Goal: Task Accomplishment & Management: Use online tool/utility

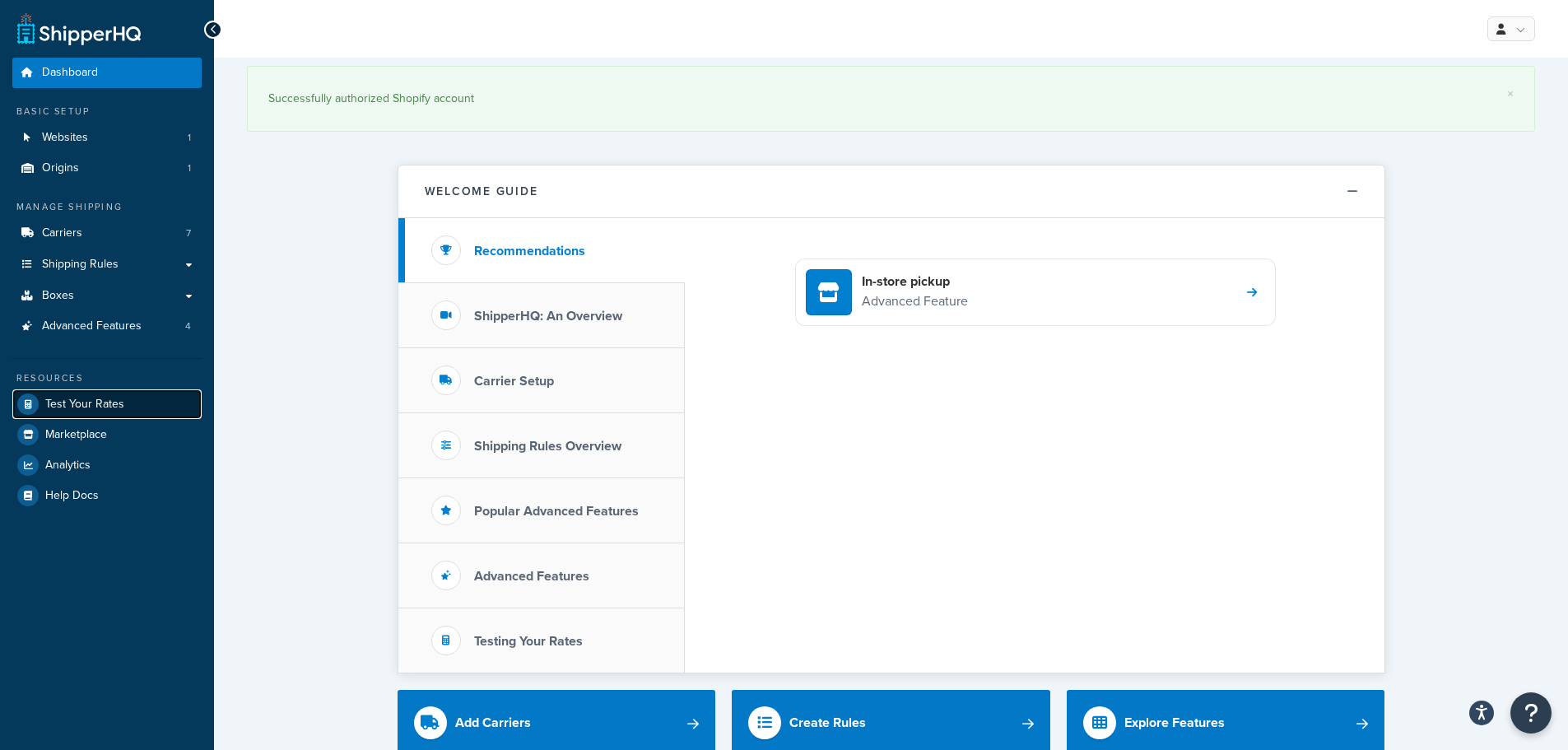
click at [122, 412] on link "Test Your Rates" at bounding box center [107, 405] width 189 height 30
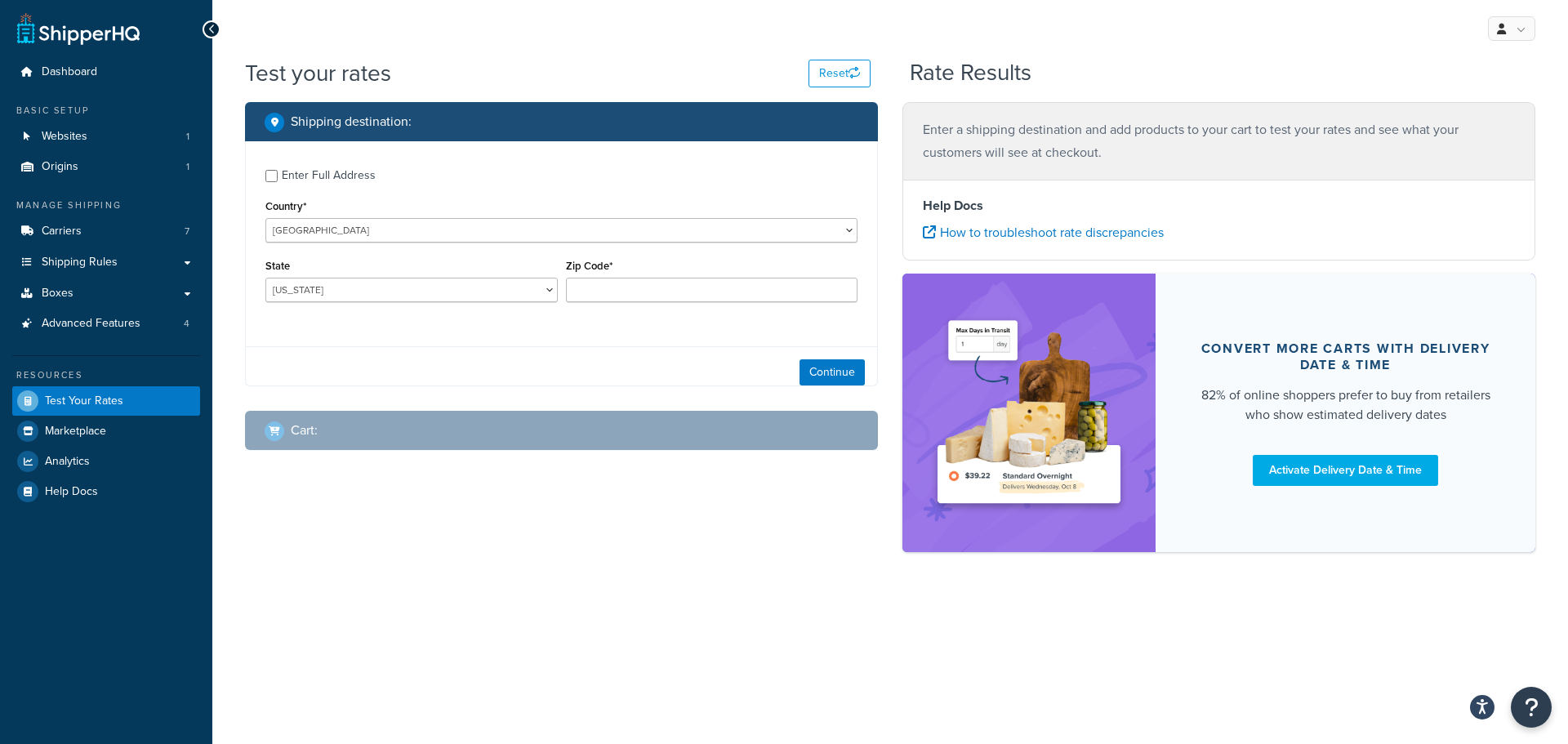
click at [341, 170] on div "Enter Full Address" at bounding box center [329, 175] width 94 height 23
click at [278, 170] on input "Enter Full Address" at bounding box center [271, 176] width 12 height 12
checkbox input "true"
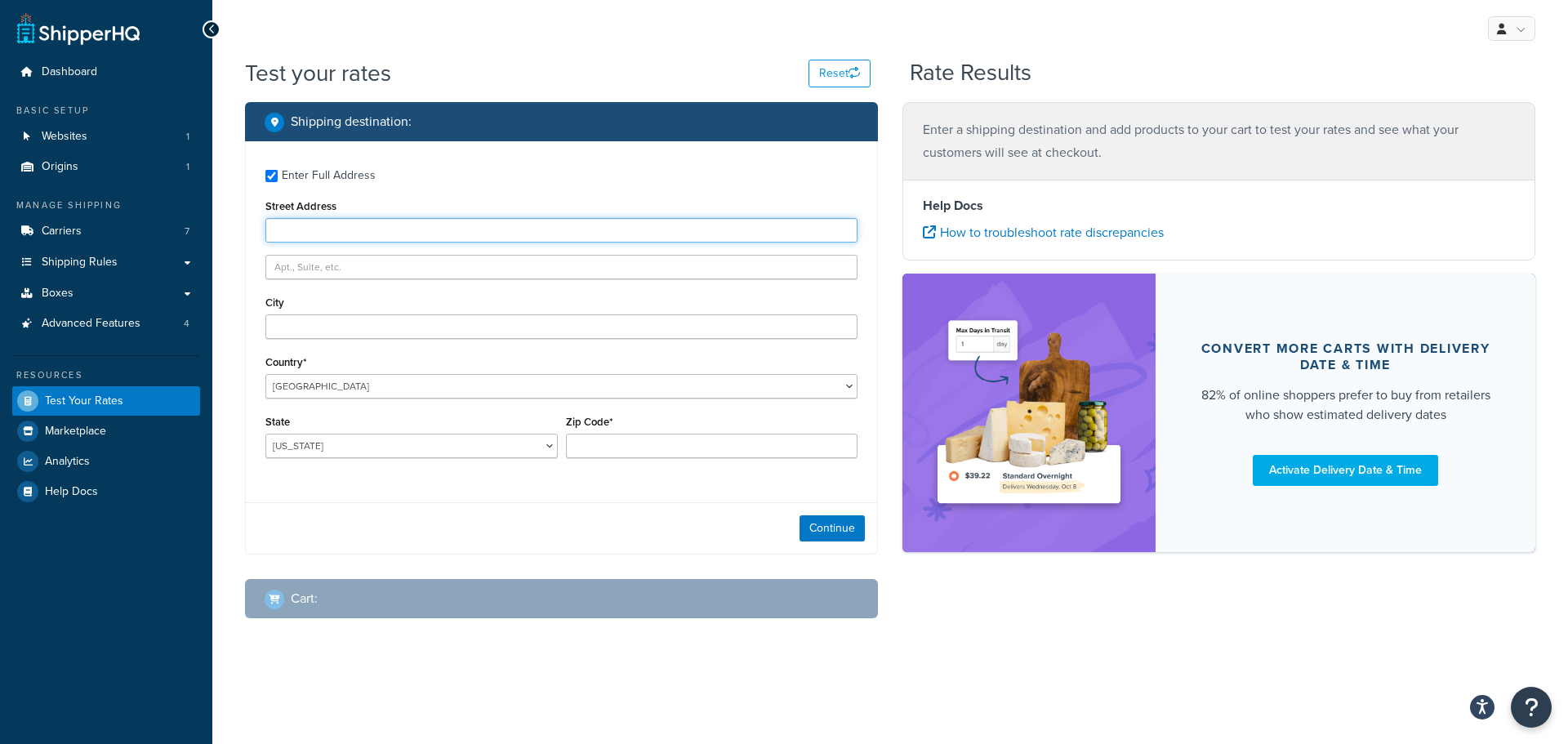
click at [401, 222] on input "Street Address" at bounding box center [561, 230] width 592 height 25
paste input "[STREET_ADDRESS]"
type input "[STREET_ADDRESS]"
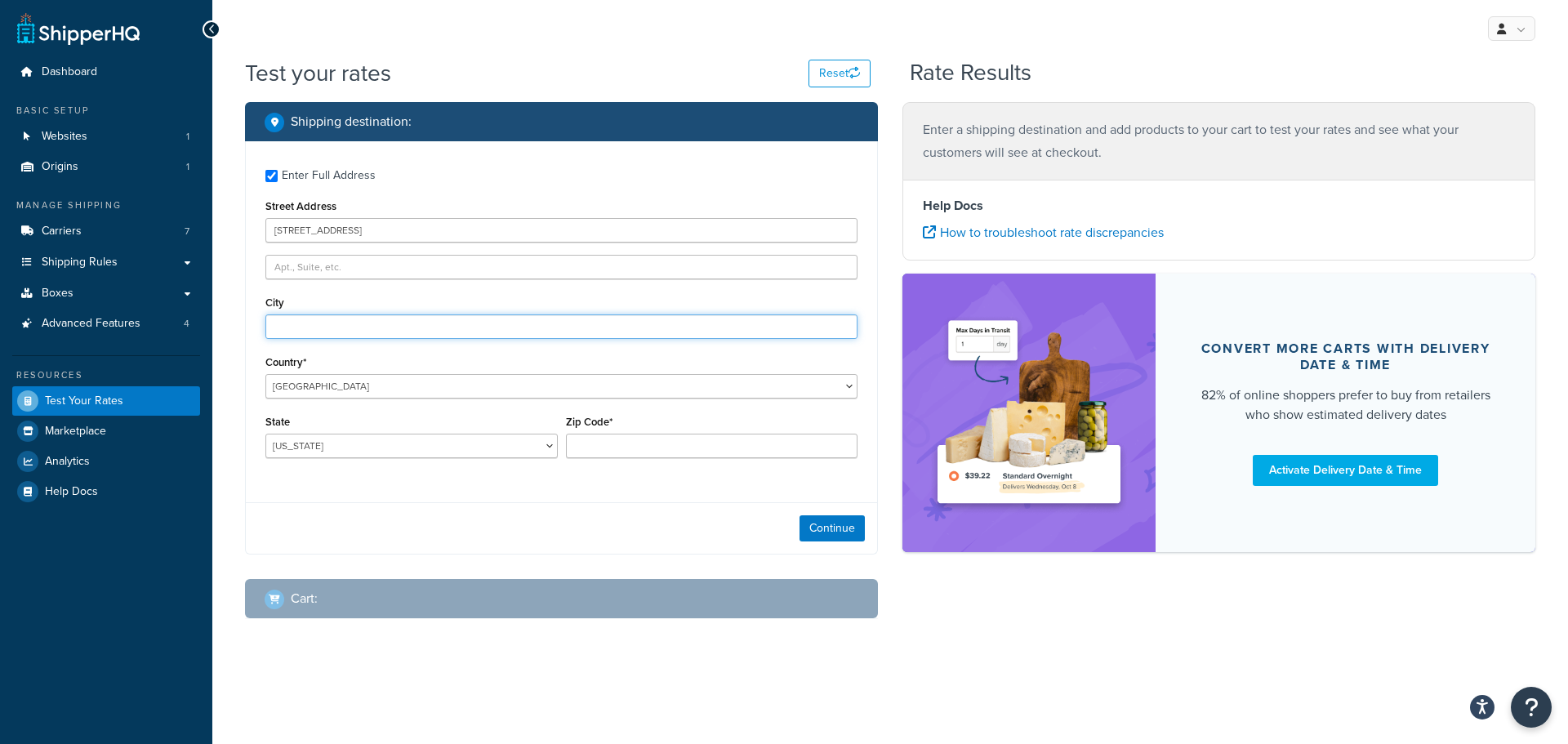
click at [363, 322] on input "City" at bounding box center [561, 327] width 592 height 25
paste input "Seabrook"
type input "Seabrook"
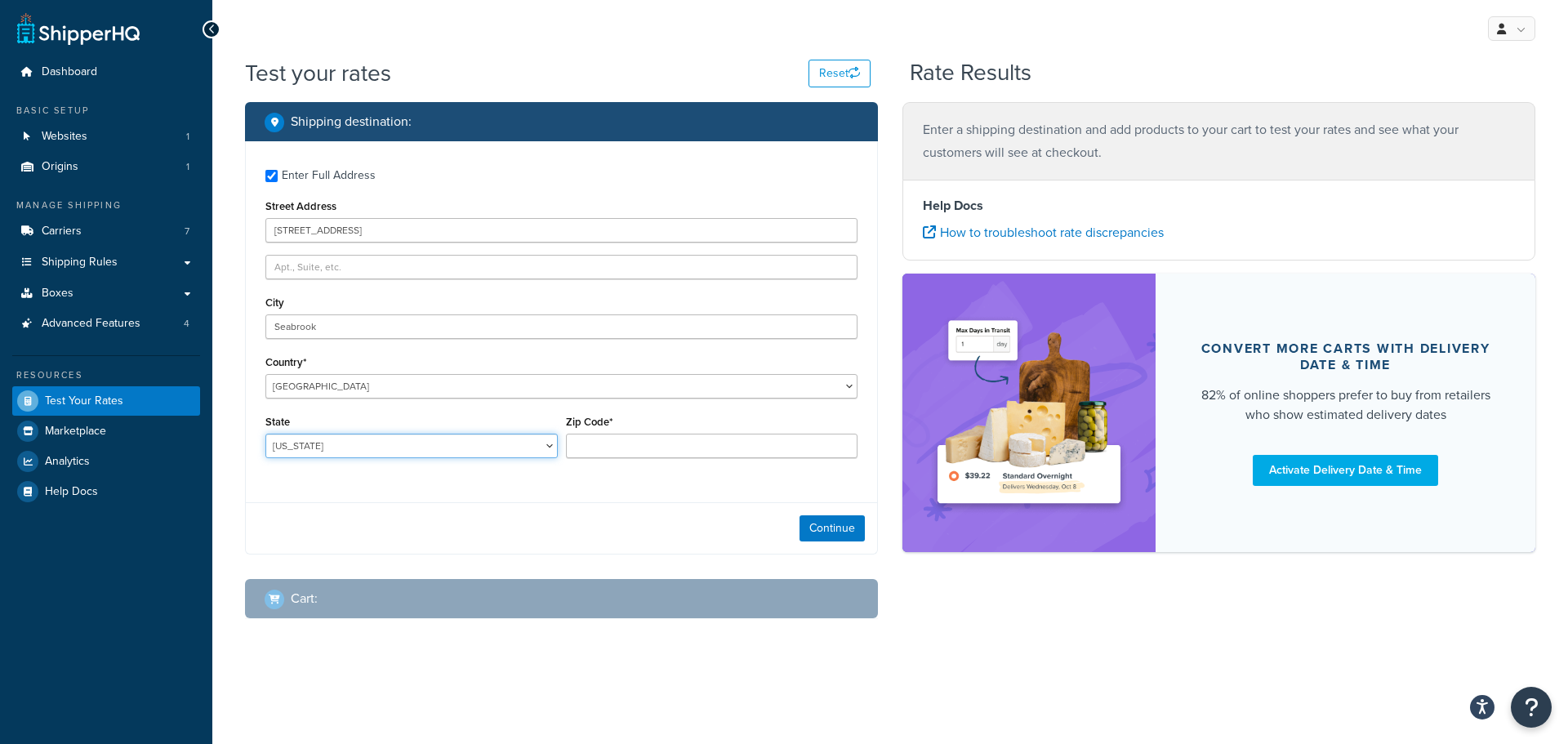
click at [304, 436] on select "[US_STATE] [US_STATE] [US_STATE] [US_STATE] [US_STATE] Armed Forces Americas Ar…" at bounding box center [412, 446] width 293 height 25
select select "[GEOGRAPHIC_DATA]"
click at [265, 434] on select "[US_STATE] [US_STATE] [US_STATE] [US_STATE] [US_STATE] Armed Forces Americas Ar…" at bounding box center [412, 446] width 293 height 25
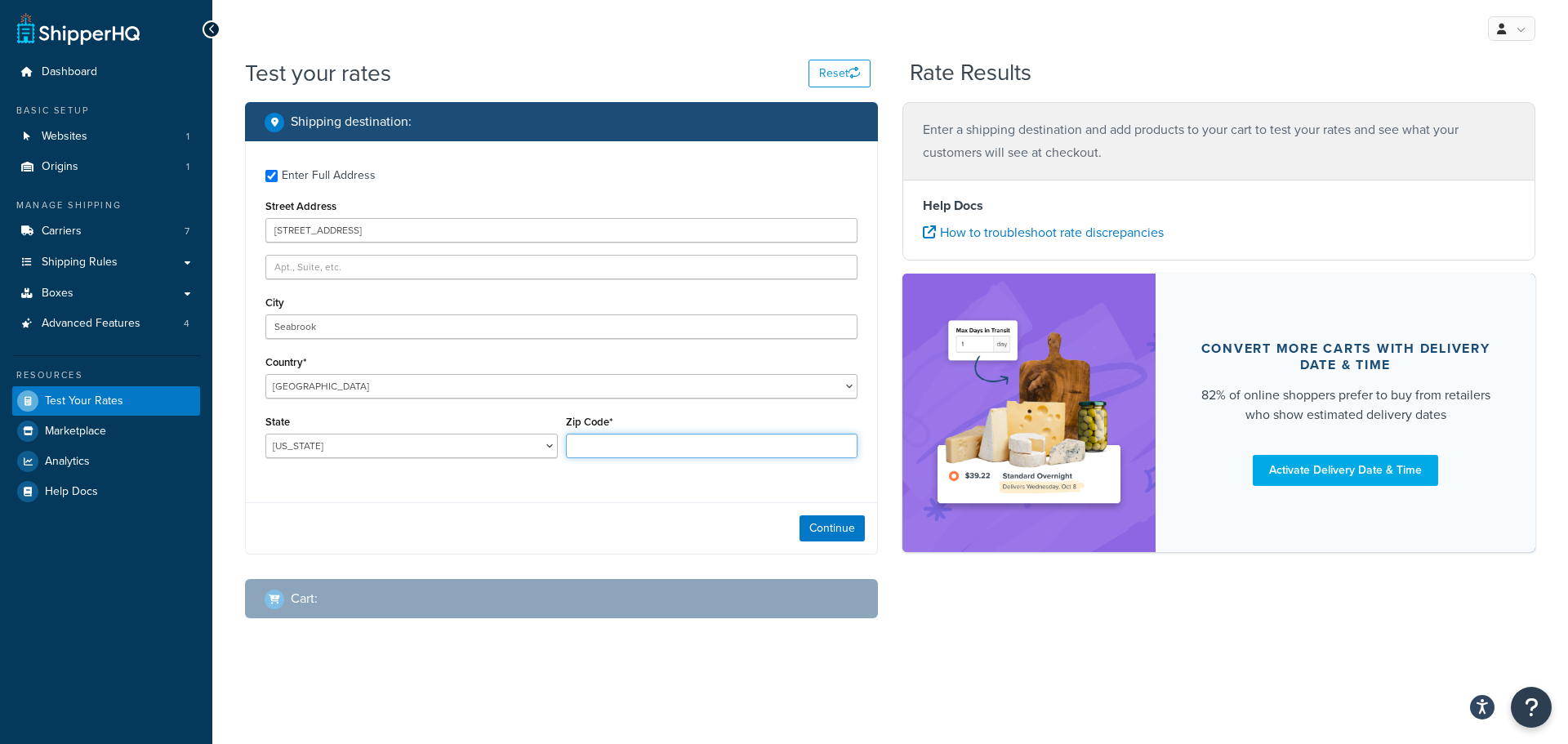
click at [660, 444] on input "Zip Code*" at bounding box center [713, 446] width 293 height 25
type input "77586"
click at [845, 525] on button "Continue" at bounding box center [832, 529] width 65 height 26
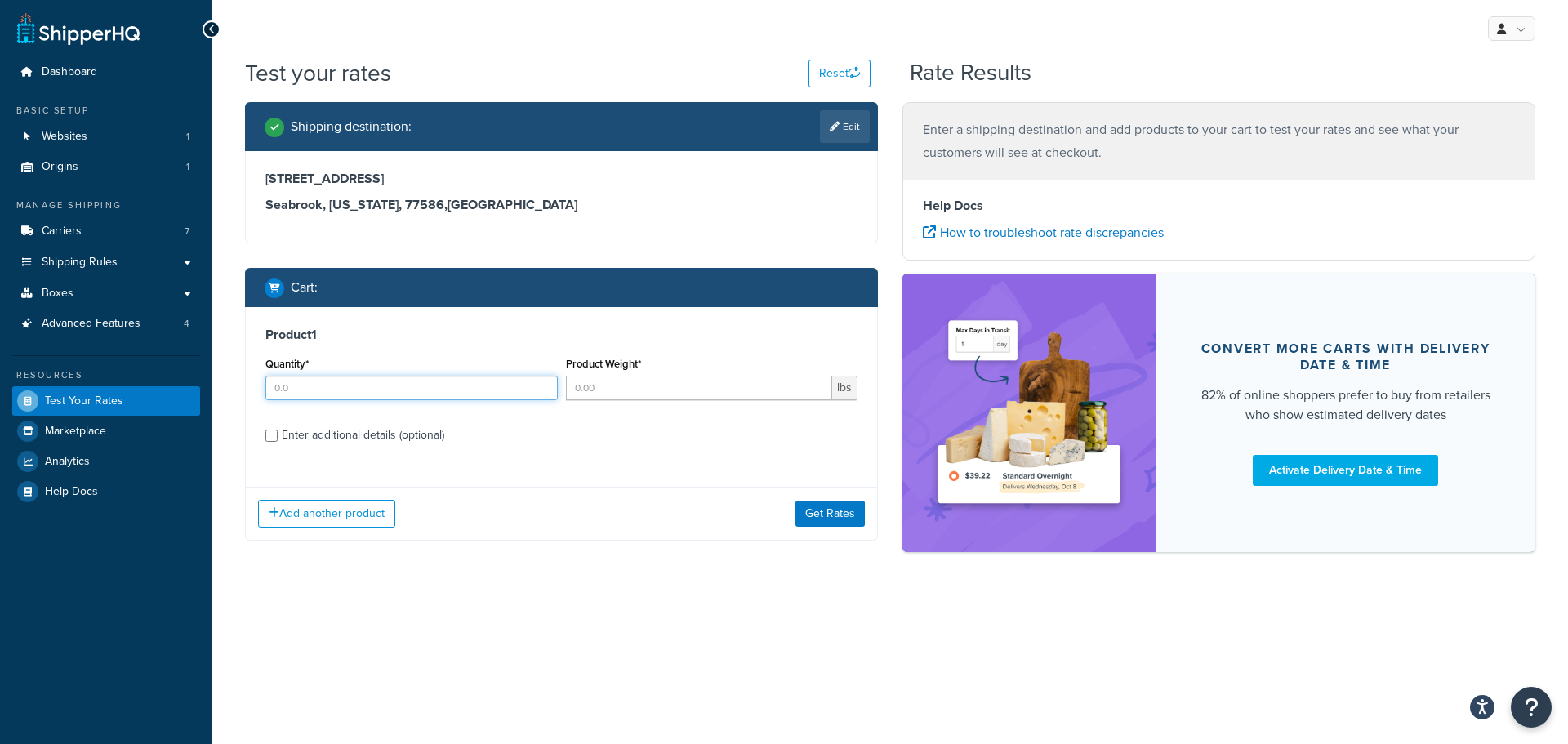
click at [379, 385] on input "Quantity*" at bounding box center [412, 388] width 293 height 25
type input "1"
click at [739, 389] on input "Product Weight*" at bounding box center [700, 388] width 267 height 25
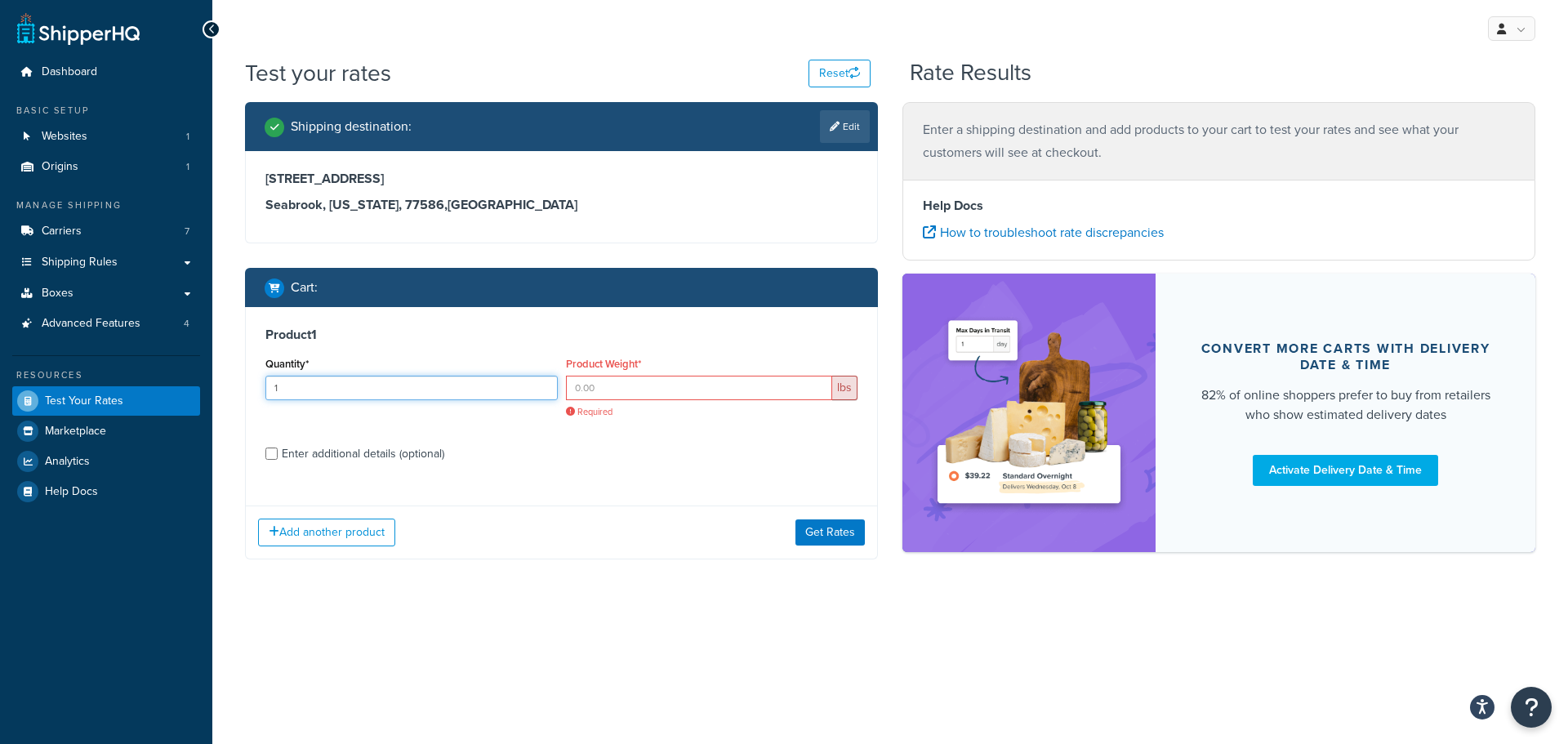
click at [389, 391] on input "1" at bounding box center [412, 388] width 293 height 25
click at [633, 383] on input "Product Weight*" at bounding box center [700, 388] width 267 height 25
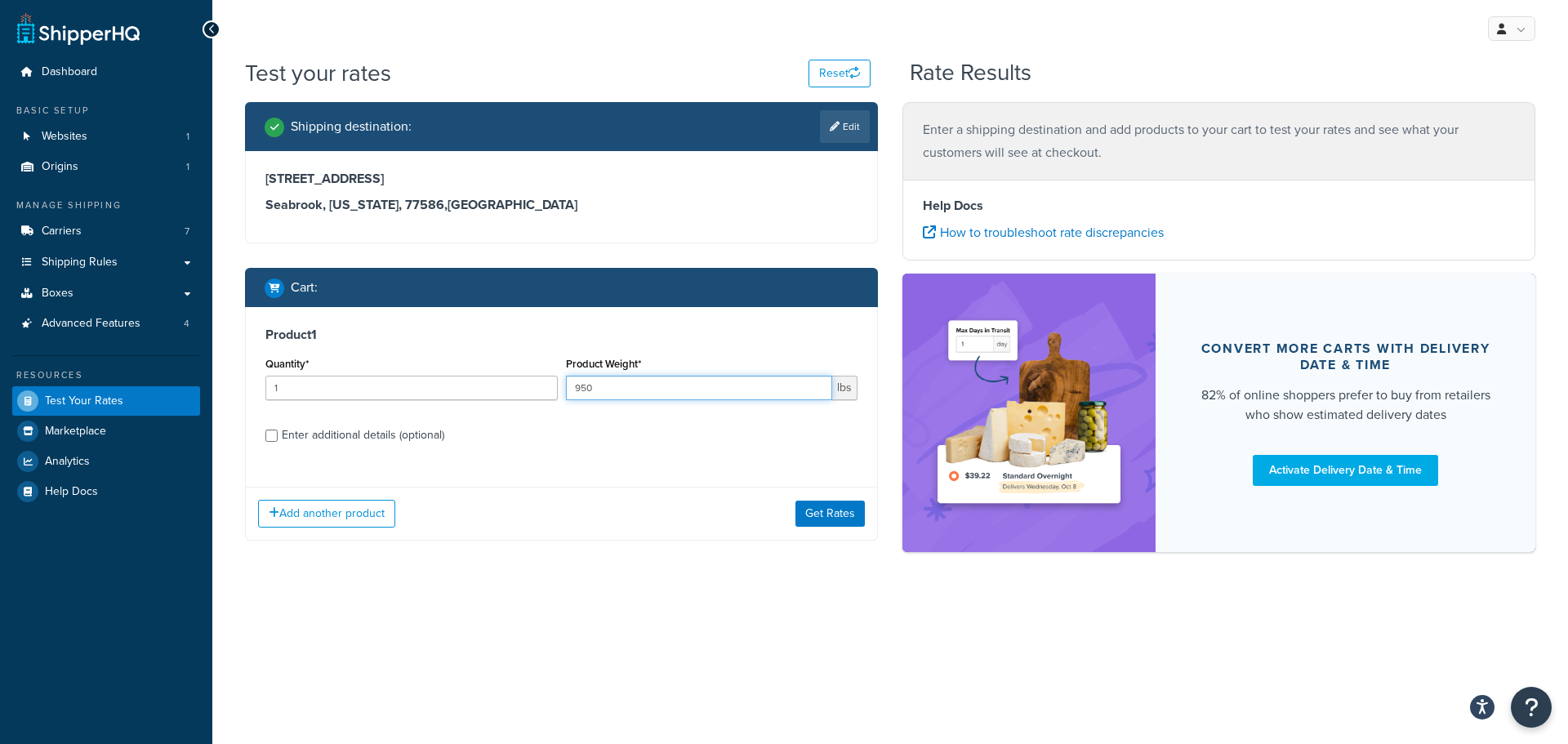
type input "950"
click at [372, 427] on div "Enter additional details (optional)" at bounding box center [363, 435] width 163 height 23
click at [278, 430] on input "Enter additional details (optional)" at bounding box center [271, 436] width 12 height 12
checkbox input "true"
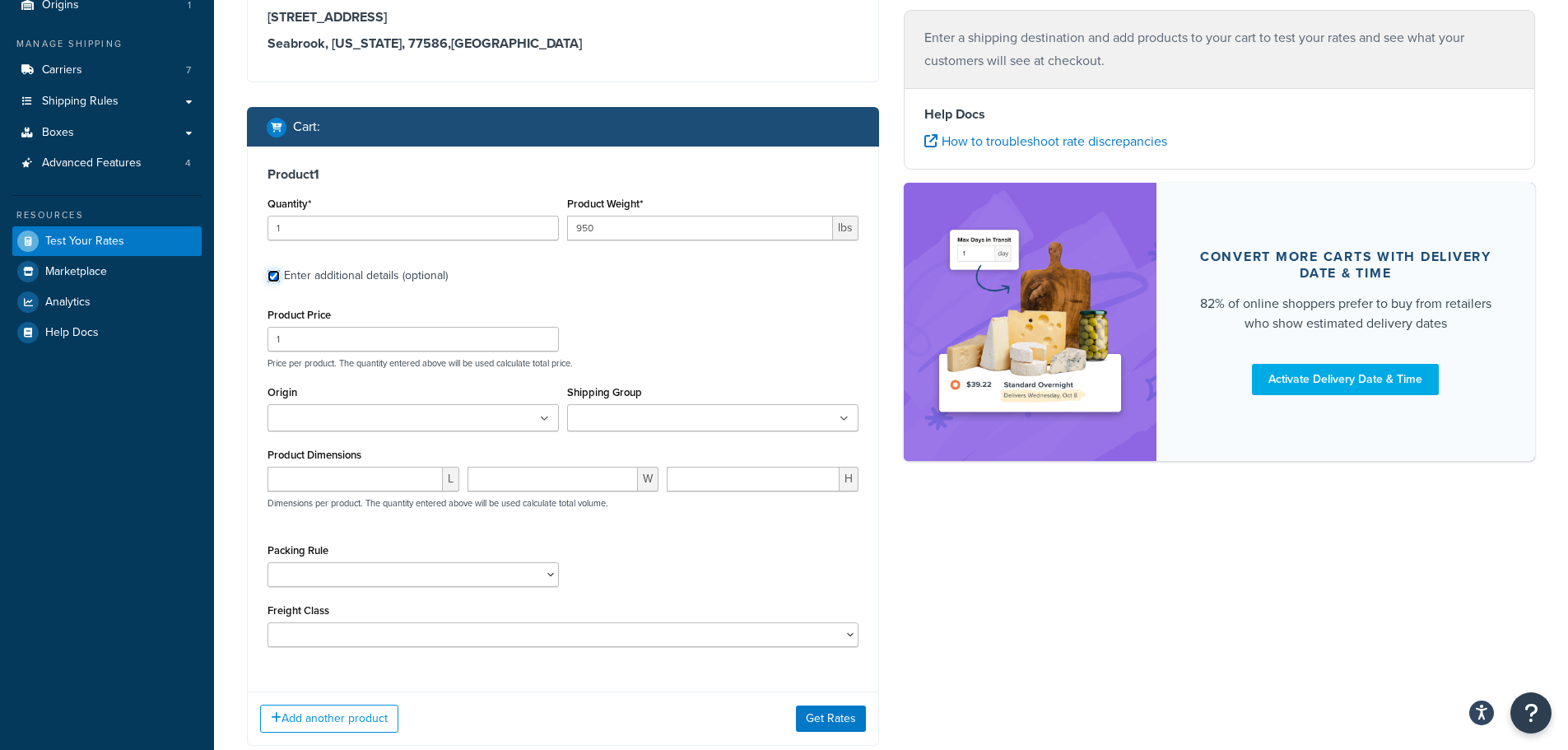
scroll to position [164, 0]
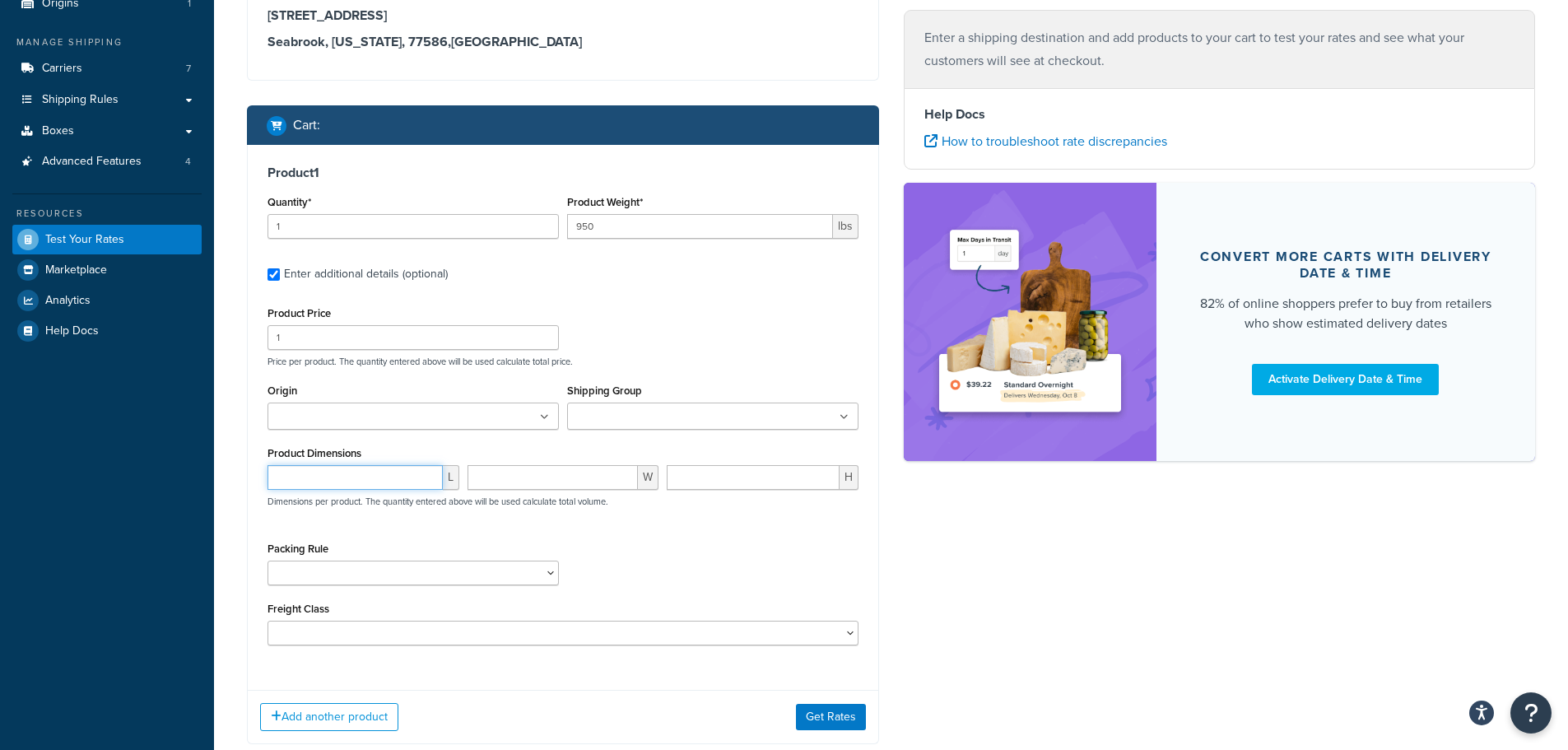
click at [342, 471] on input "number" at bounding box center [354, 477] width 175 height 25
type input "96"
type input "32"
click at [354, 710] on button "Add another product" at bounding box center [328, 718] width 138 height 28
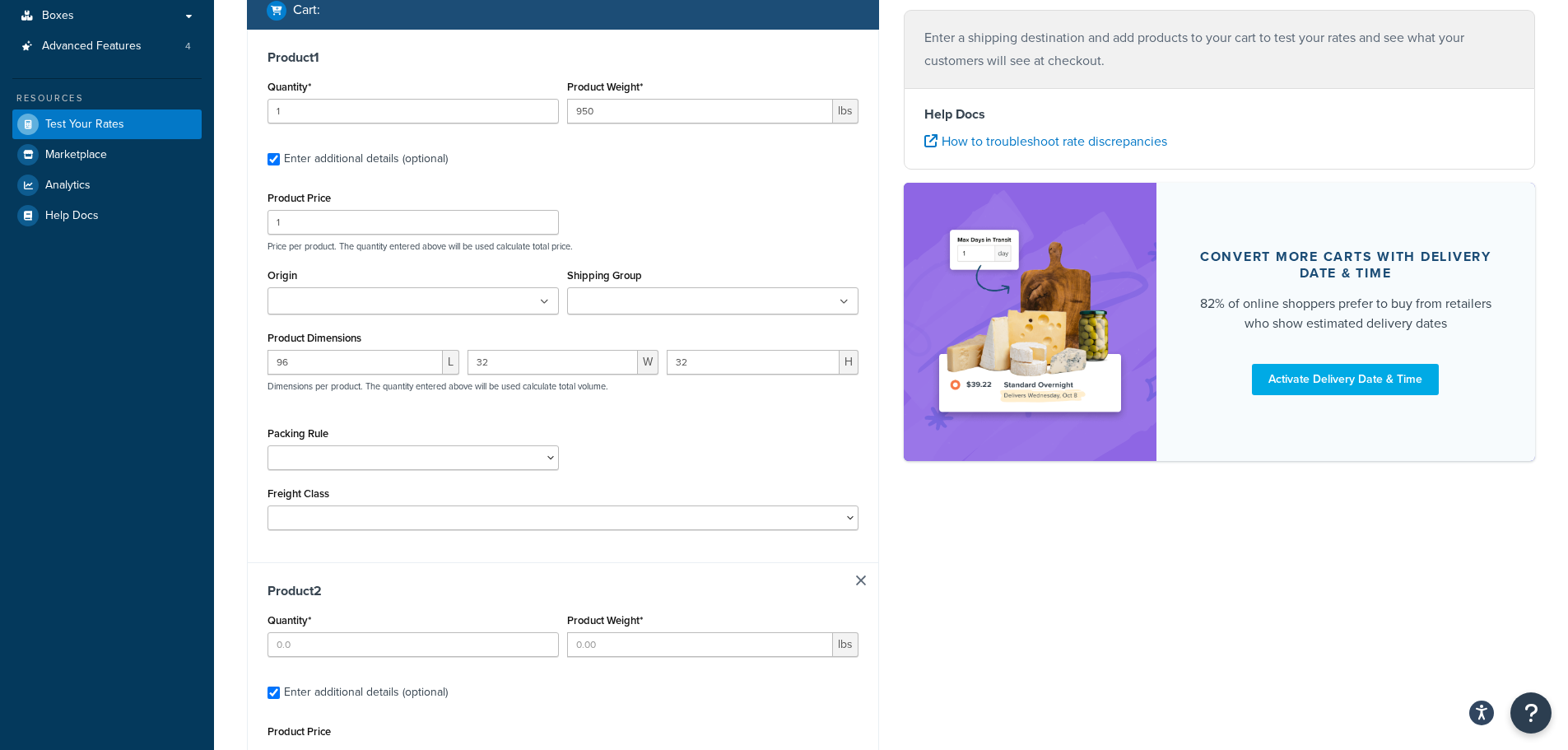
scroll to position [292, 0]
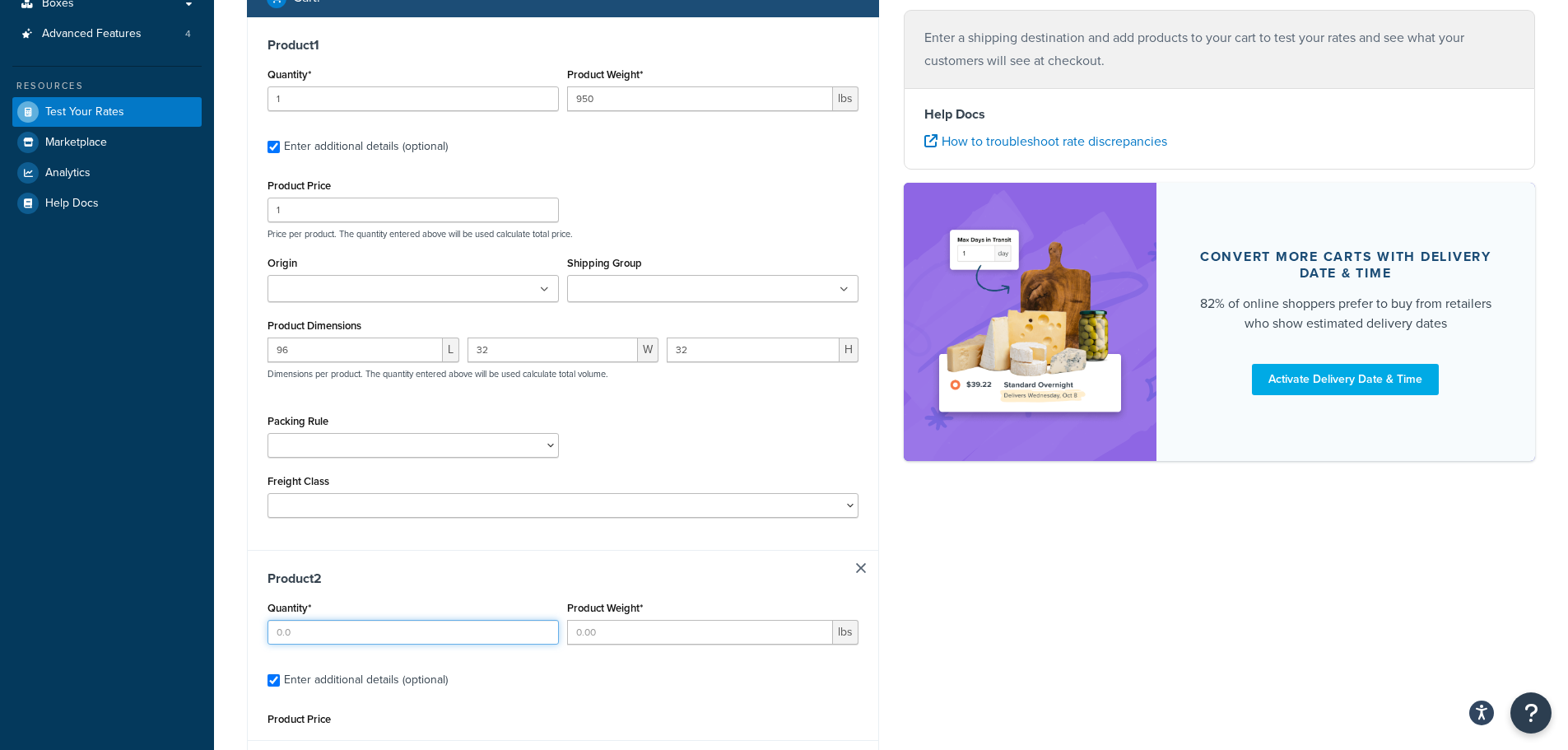
click at [321, 630] on input "Quantity*" at bounding box center [413, 632] width 291 height 25
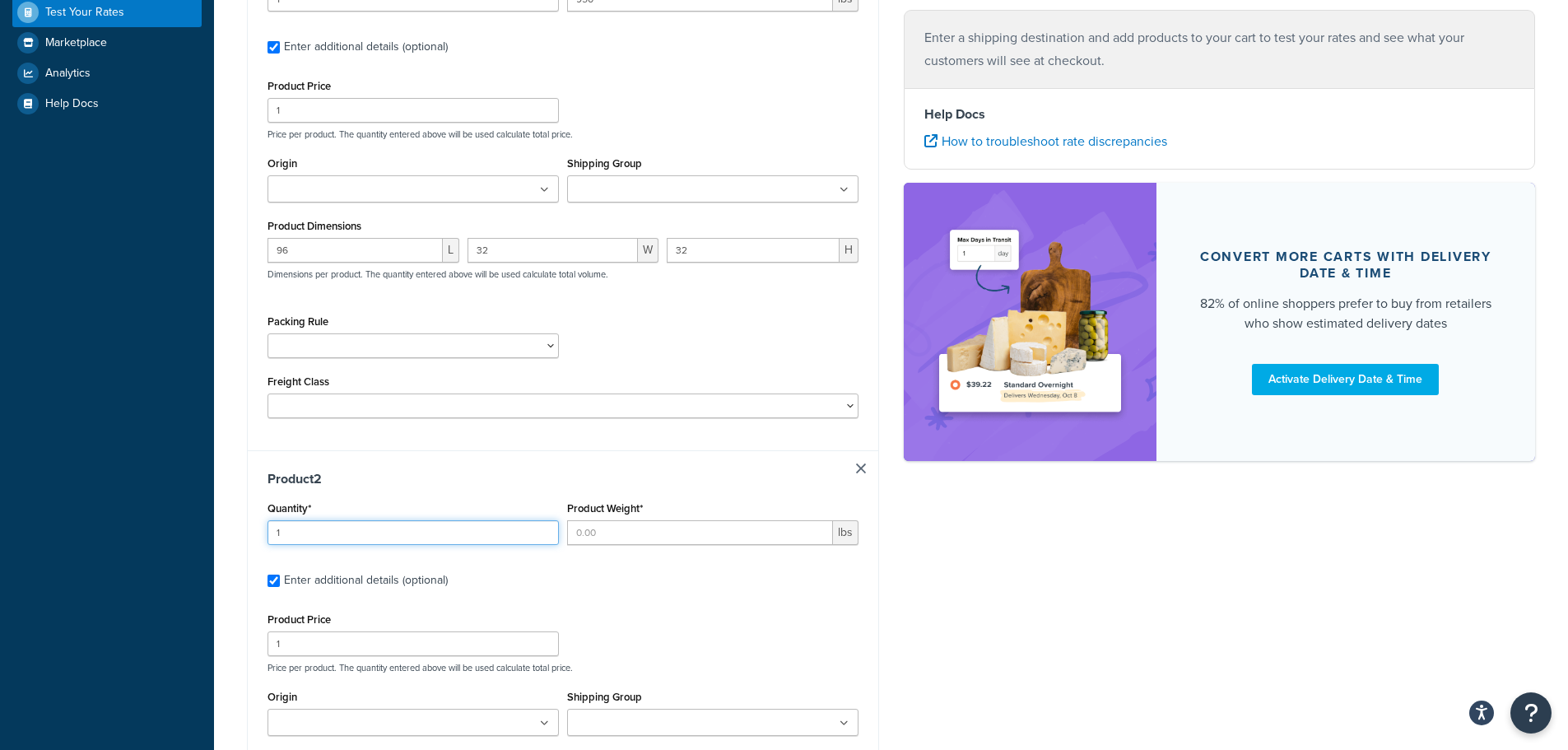
scroll to position [622, 0]
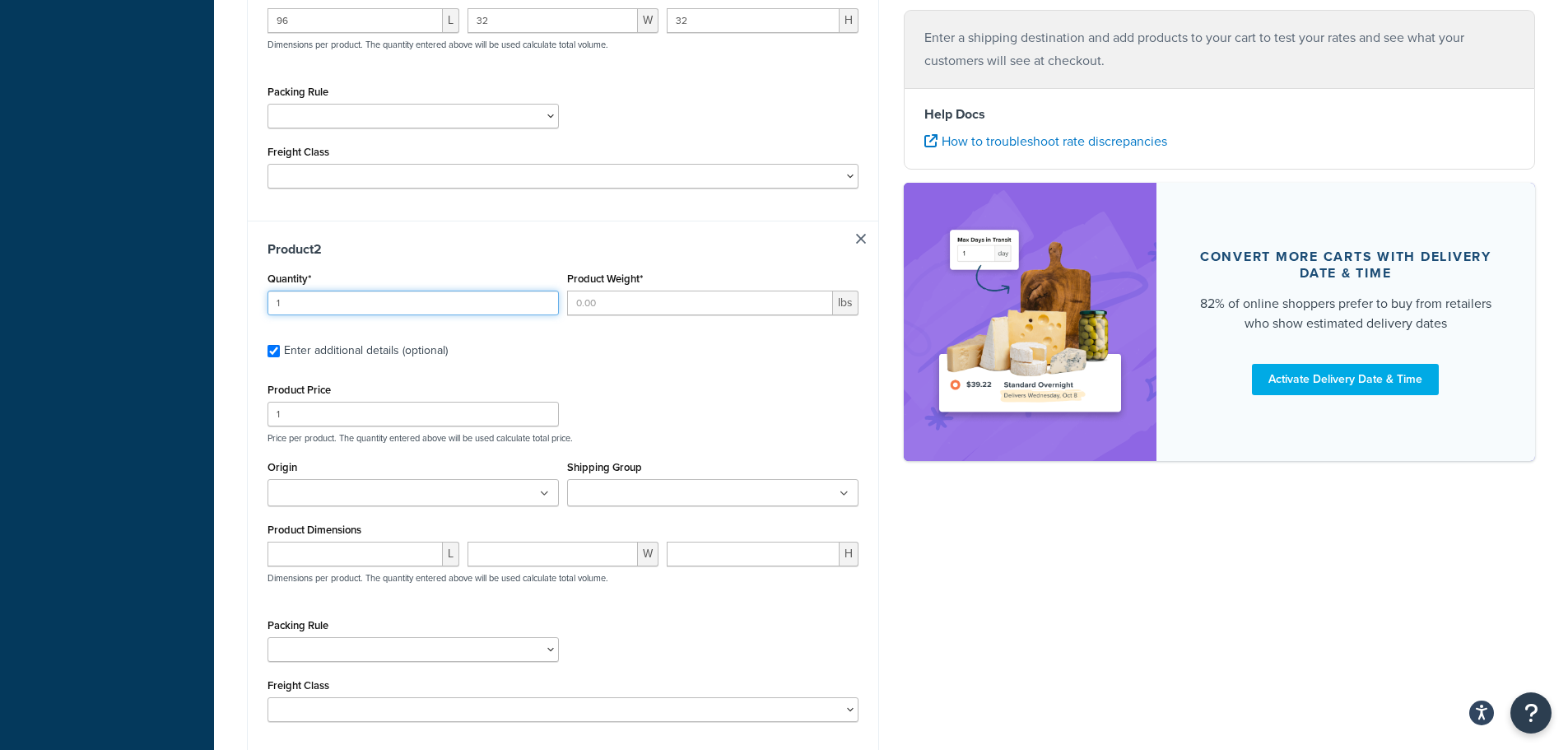
type input "1"
click at [662, 302] on input "Product Weight*" at bounding box center [700, 303] width 266 height 25
type input "950"
click at [339, 559] on input "number" at bounding box center [354, 554] width 175 height 25
type input "96"
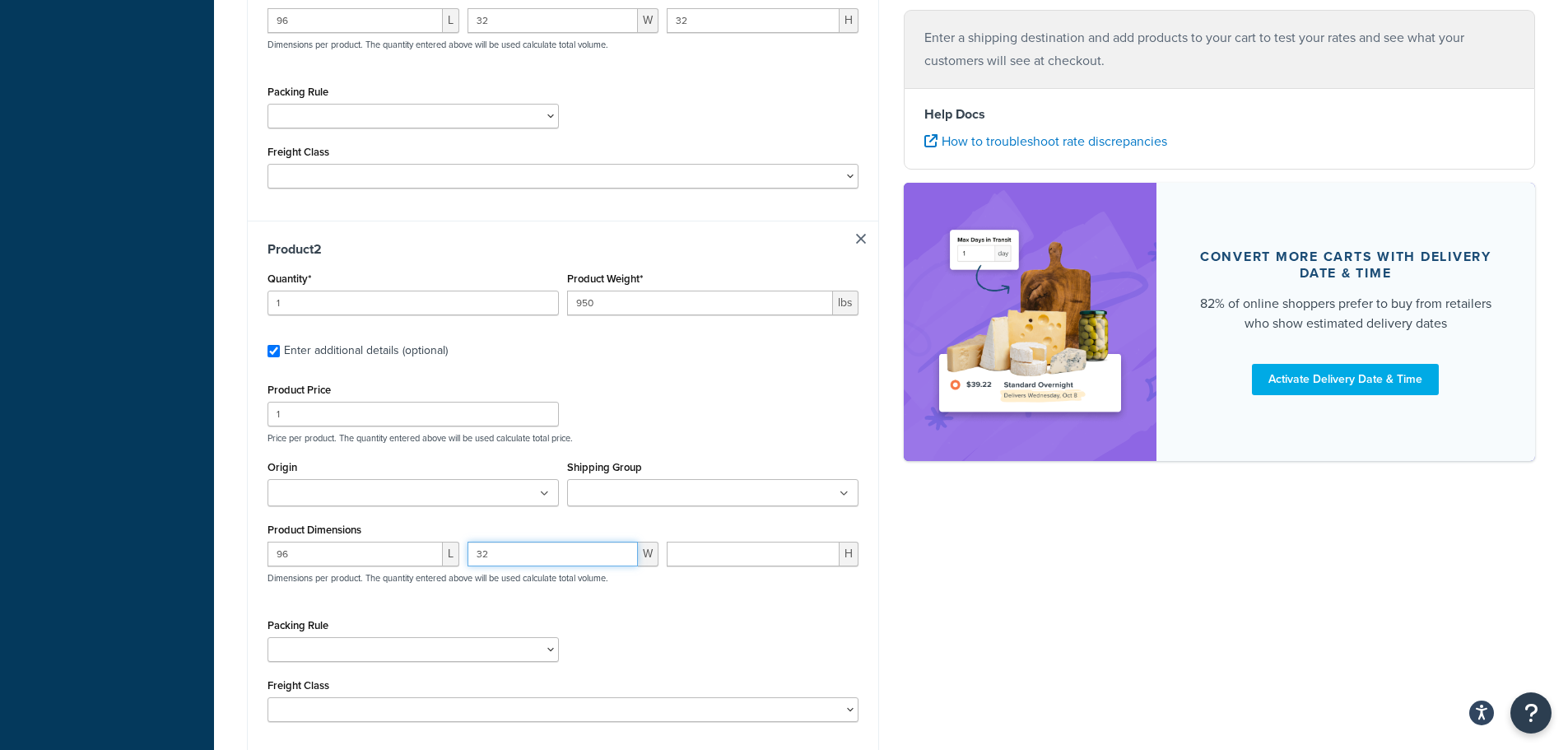
type input "32"
type input "1"
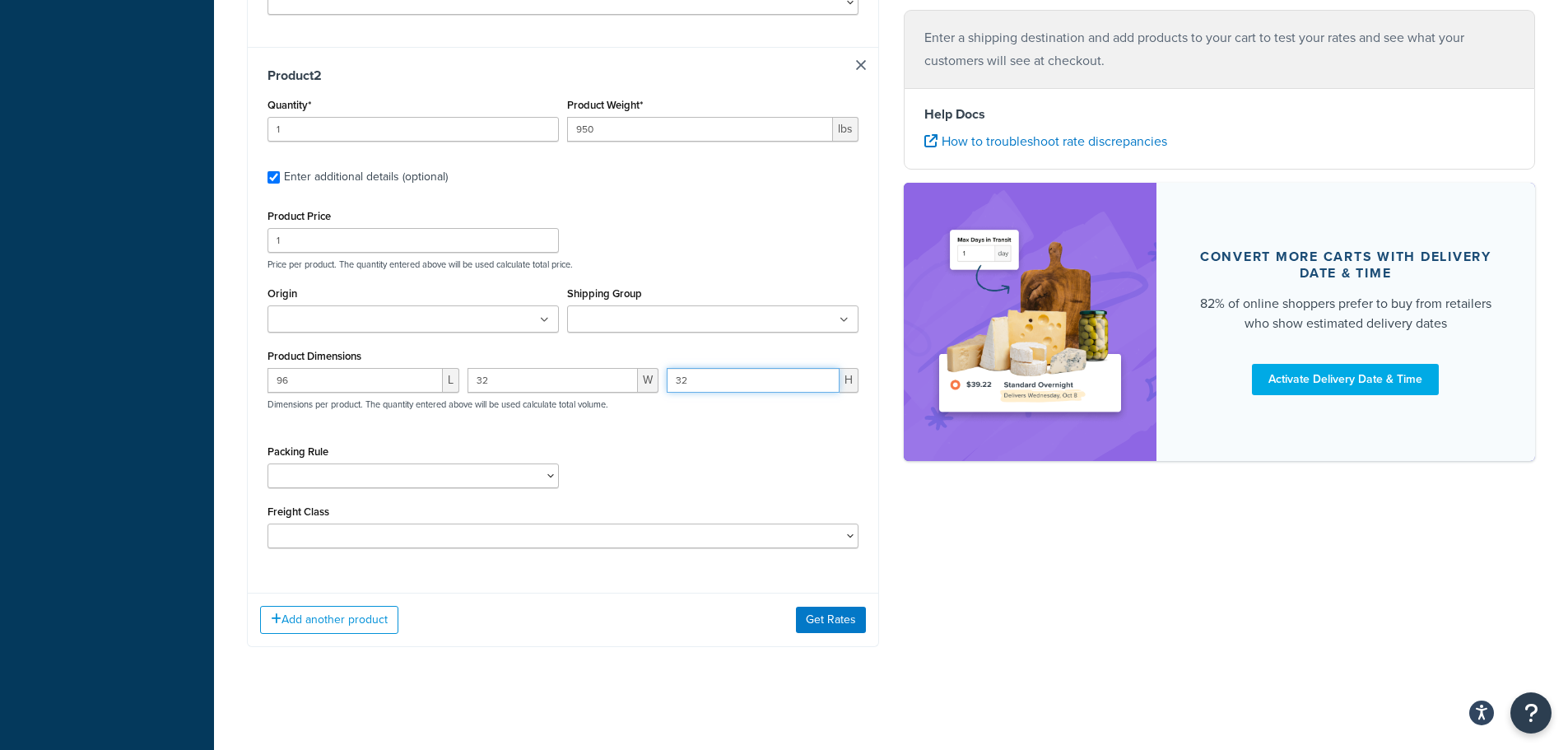
scroll to position [799, 0]
type input "32"
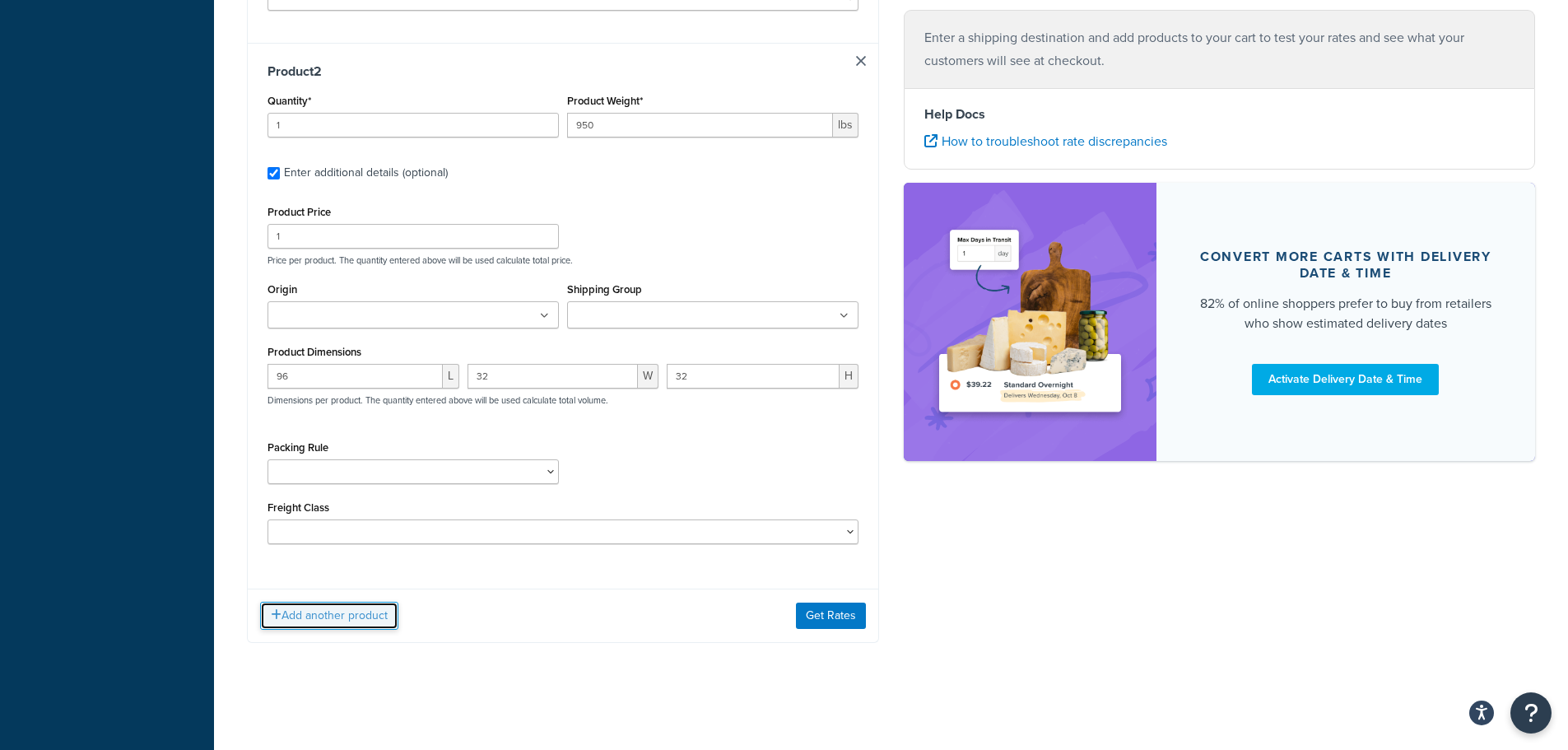
click at [309, 614] on button "Add another product" at bounding box center [328, 616] width 138 height 28
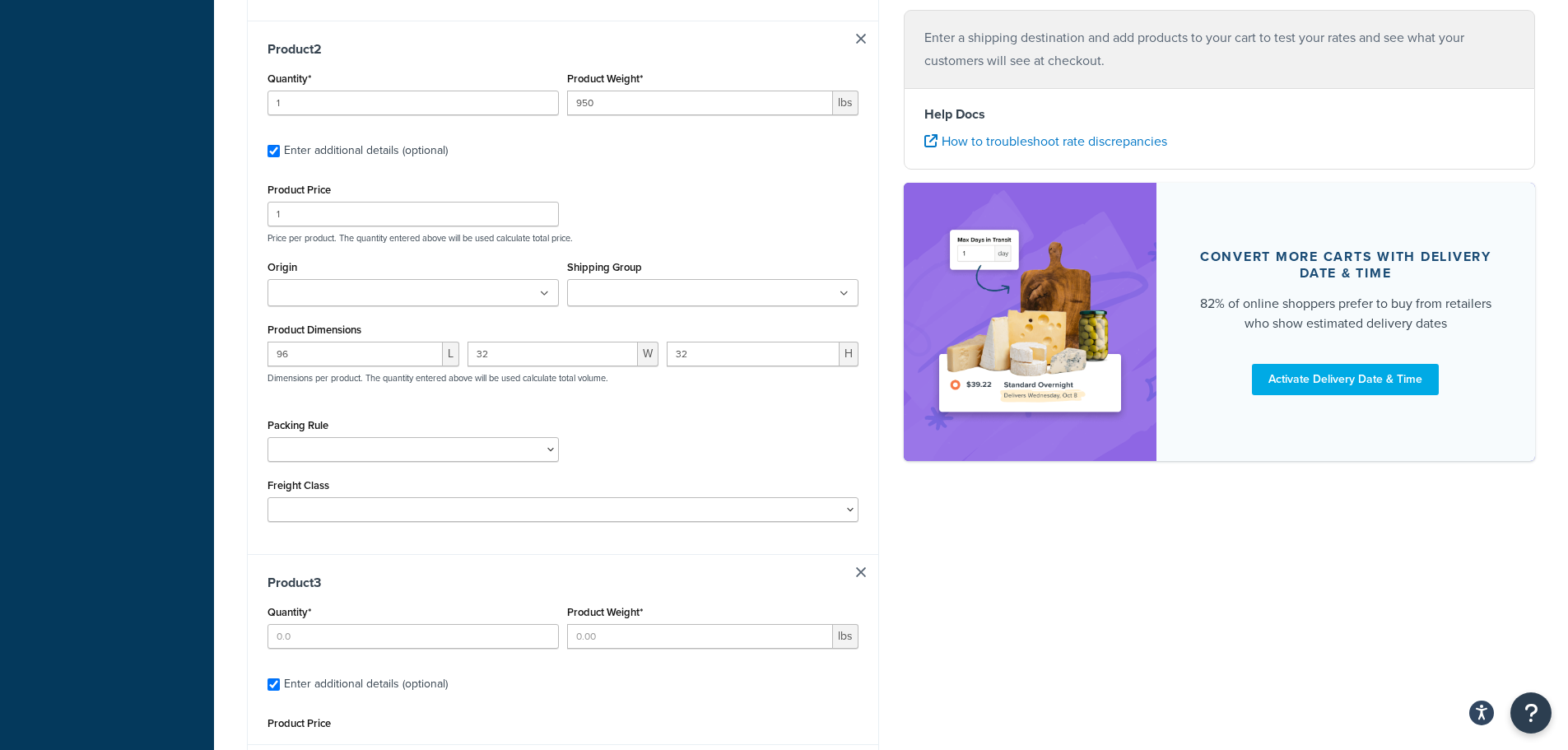
scroll to position [822, 0]
click at [355, 622] on div "Quantity*" at bounding box center [413, 624] width 291 height 47
click at [362, 625] on input "Quantity*" at bounding box center [413, 636] width 291 height 25
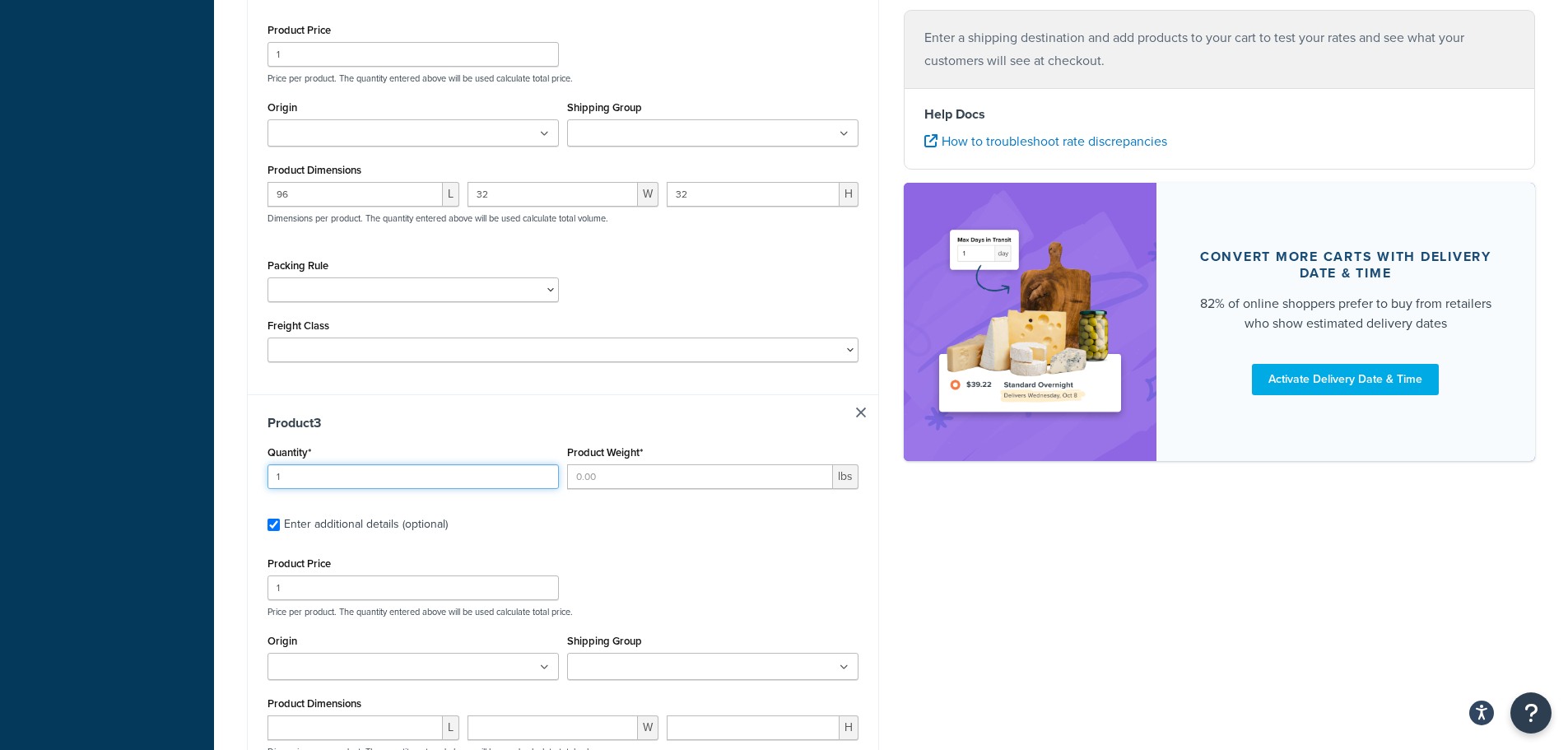
scroll to position [1317, 0]
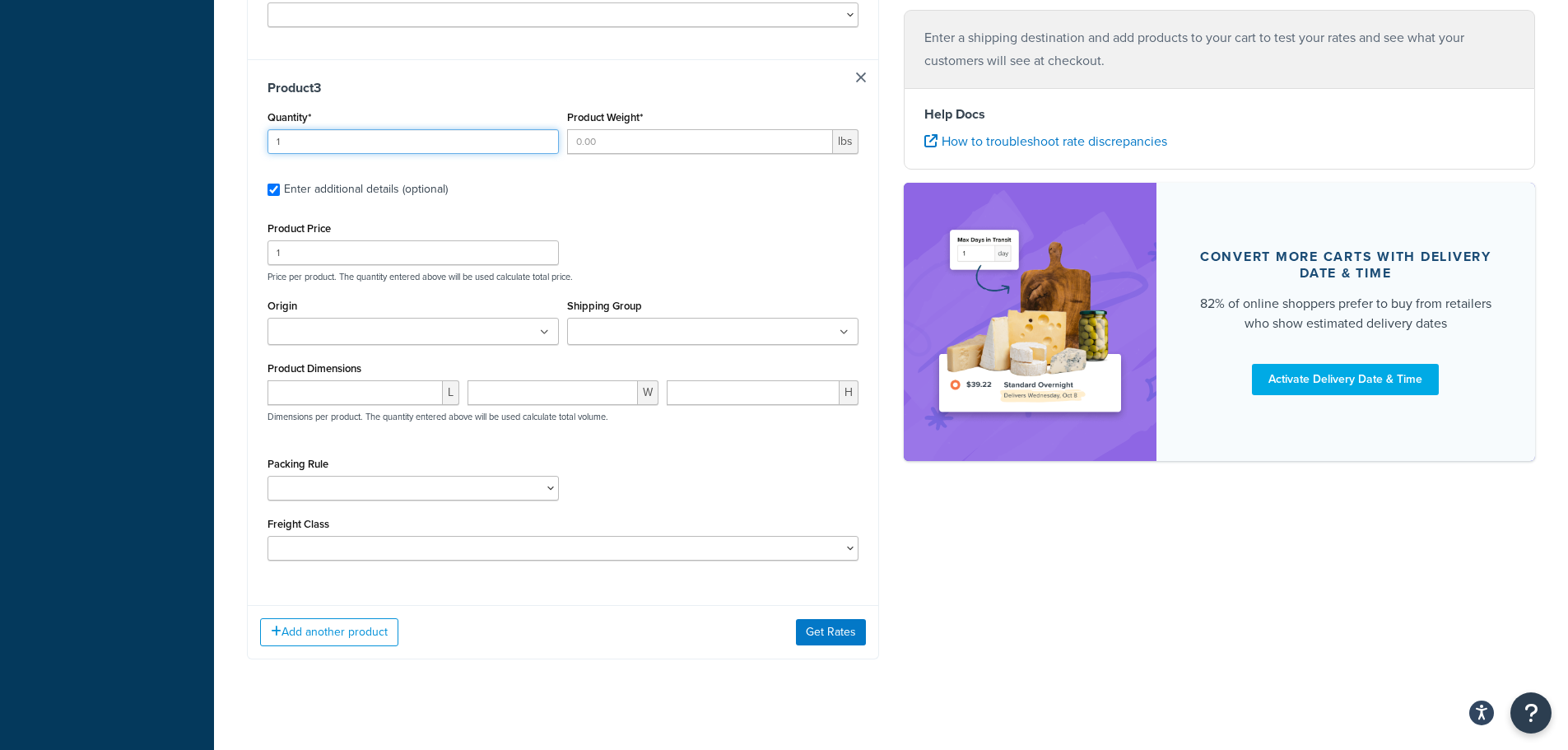
type input "1"
click at [608, 121] on label "Product Weight*" at bounding box center [605, 117] width 76 height 12
click at [608, 129] on input "Product Weight*" at bounding box center [700, 141] width 266 height 25
click at [610, 148] on input "Product Weight*" at bounding box center [700, 141] width 266 height 25
type input "950"
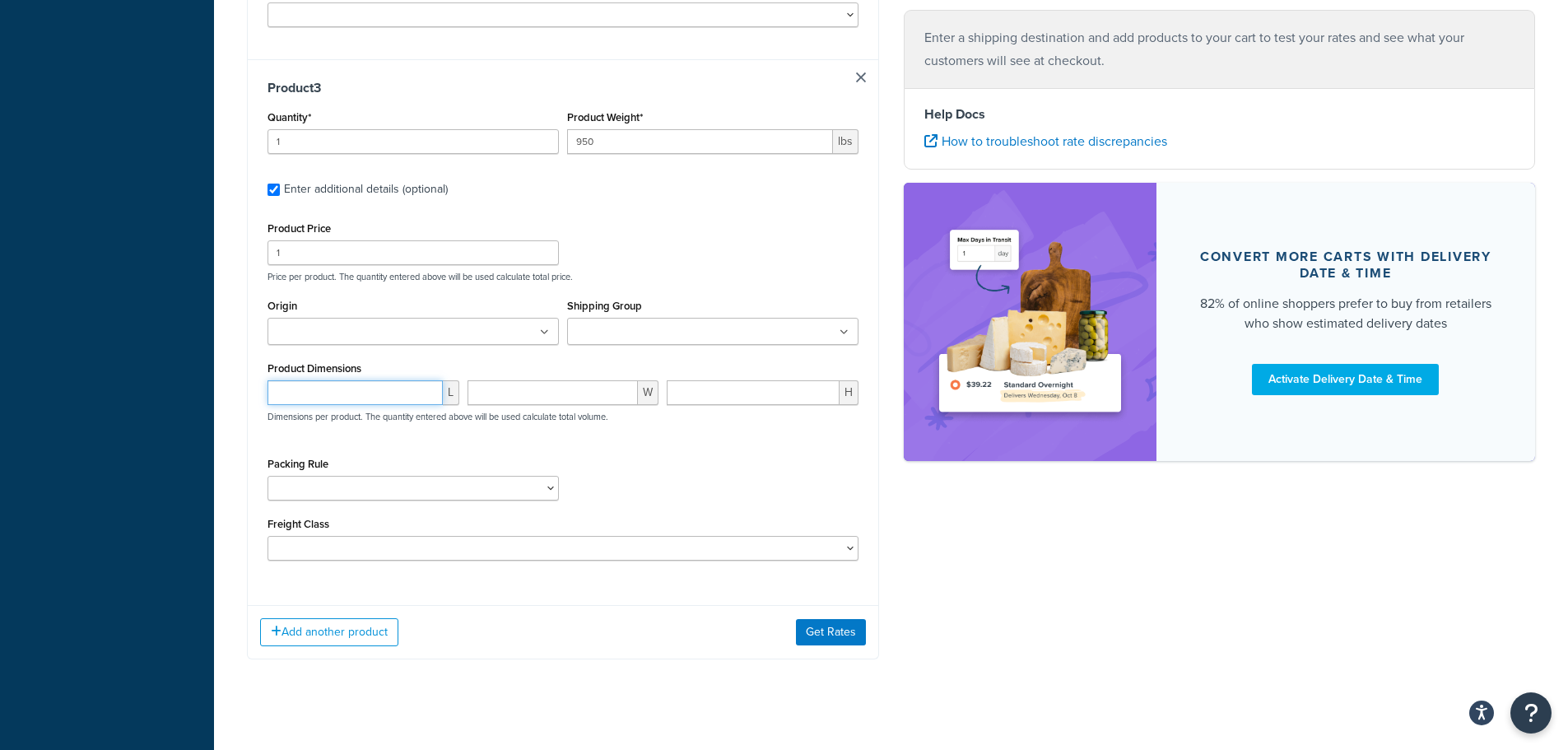
click at [385, 385] on input "number" at bounding box center [354, 393] width 175 height 25
type input "96"
click at [497, 398] on input "number" at bounding box center [553, 393] width 172 height 25
type input "32"
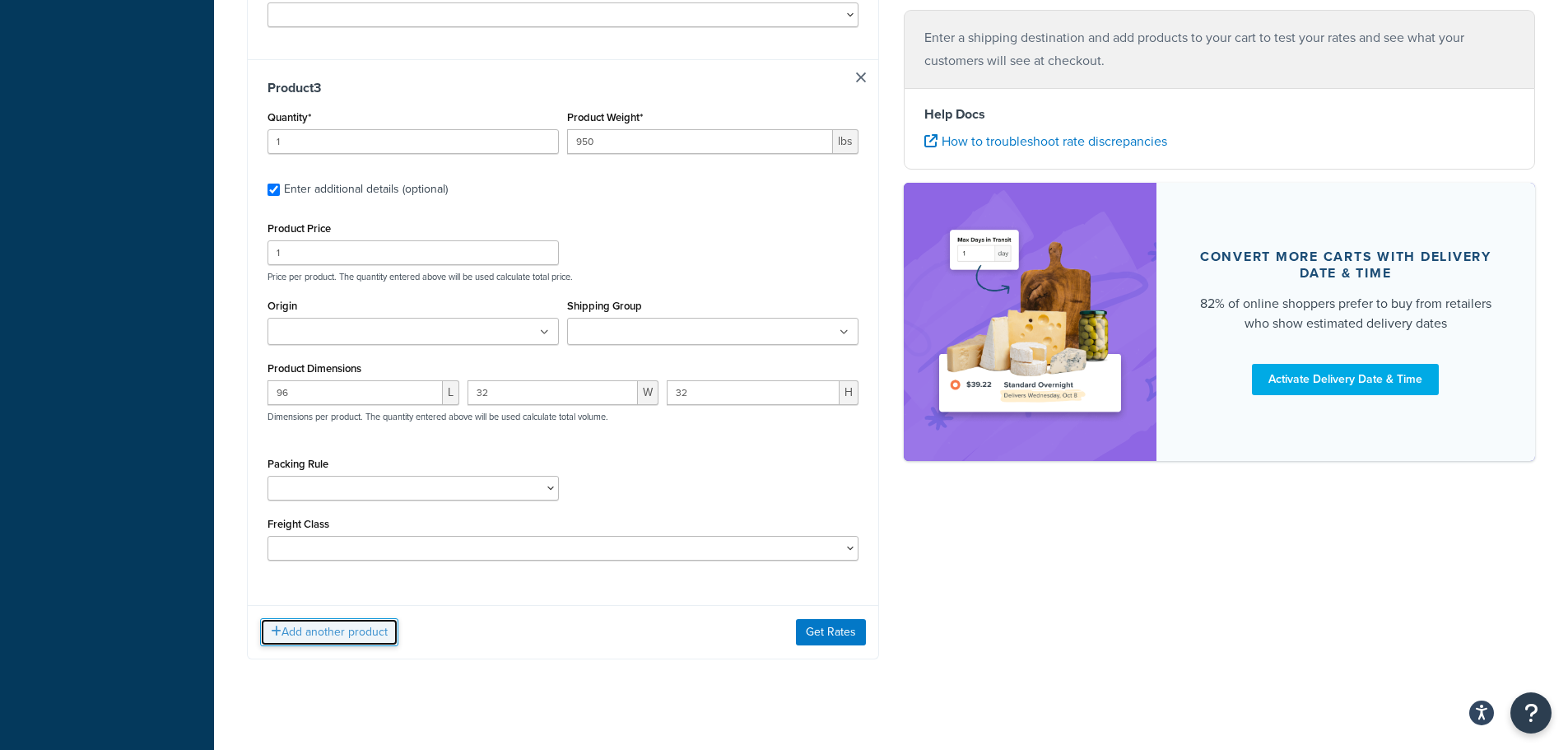
click at [332, 626] on button "Add another product" at bounding box center [328, 632] width 138 height 28
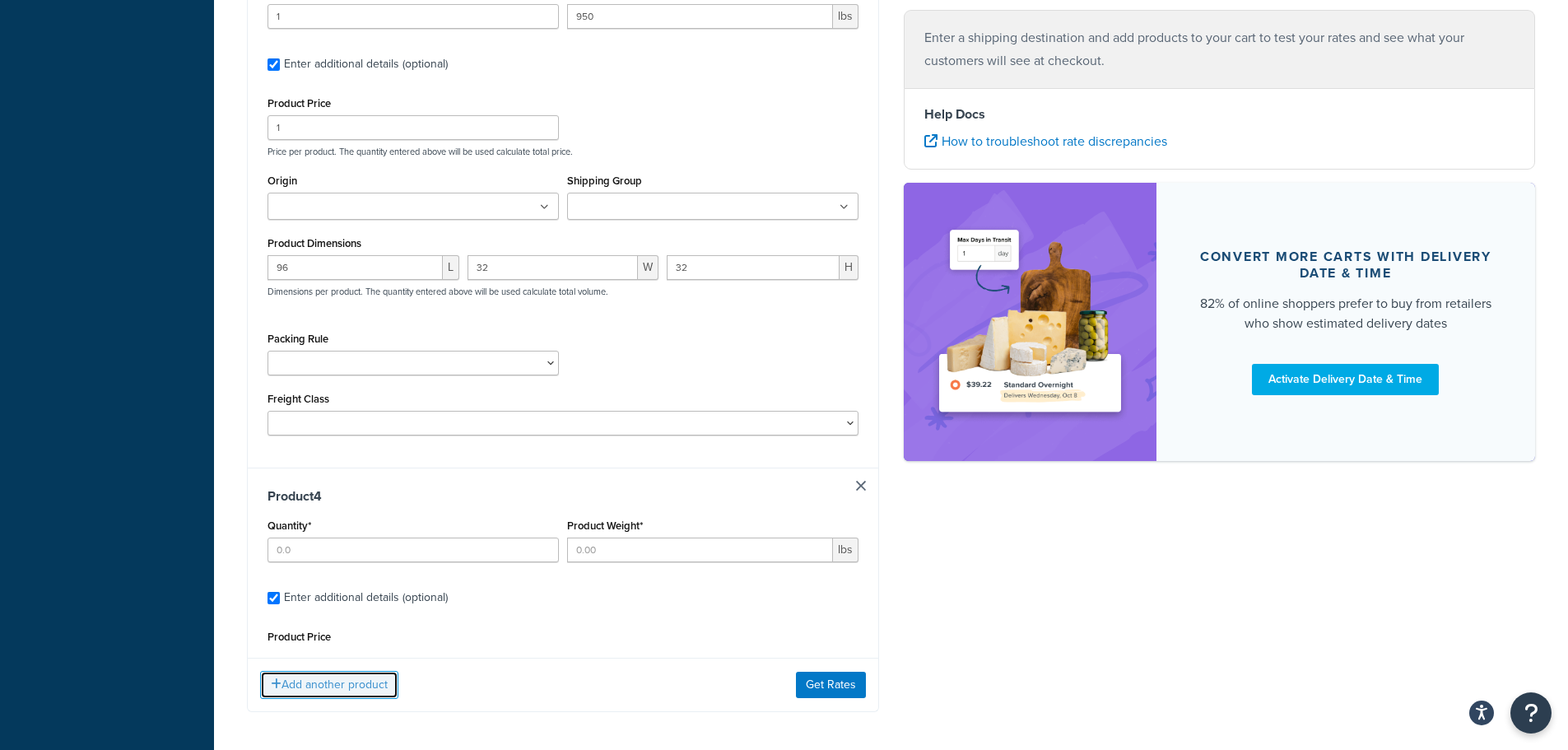
scroll to position [1448, 0]
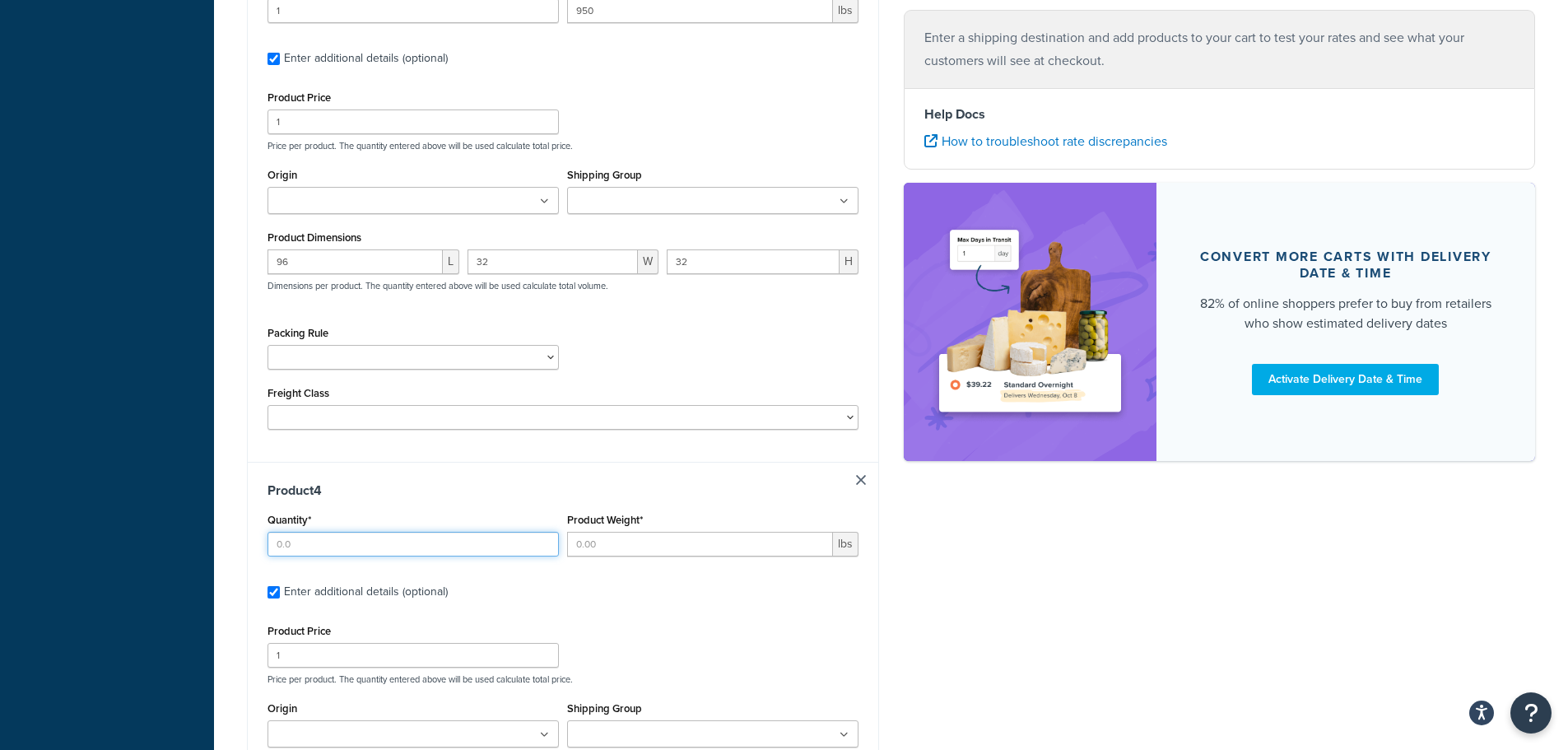
click at [300, 549] on input "Quantity*" at bounding box center [413, 544] width 291 height 25
type input "1"
click at [605, 547] on input "Product Weight*" at bounding box center [700, 544] width 266 height 25
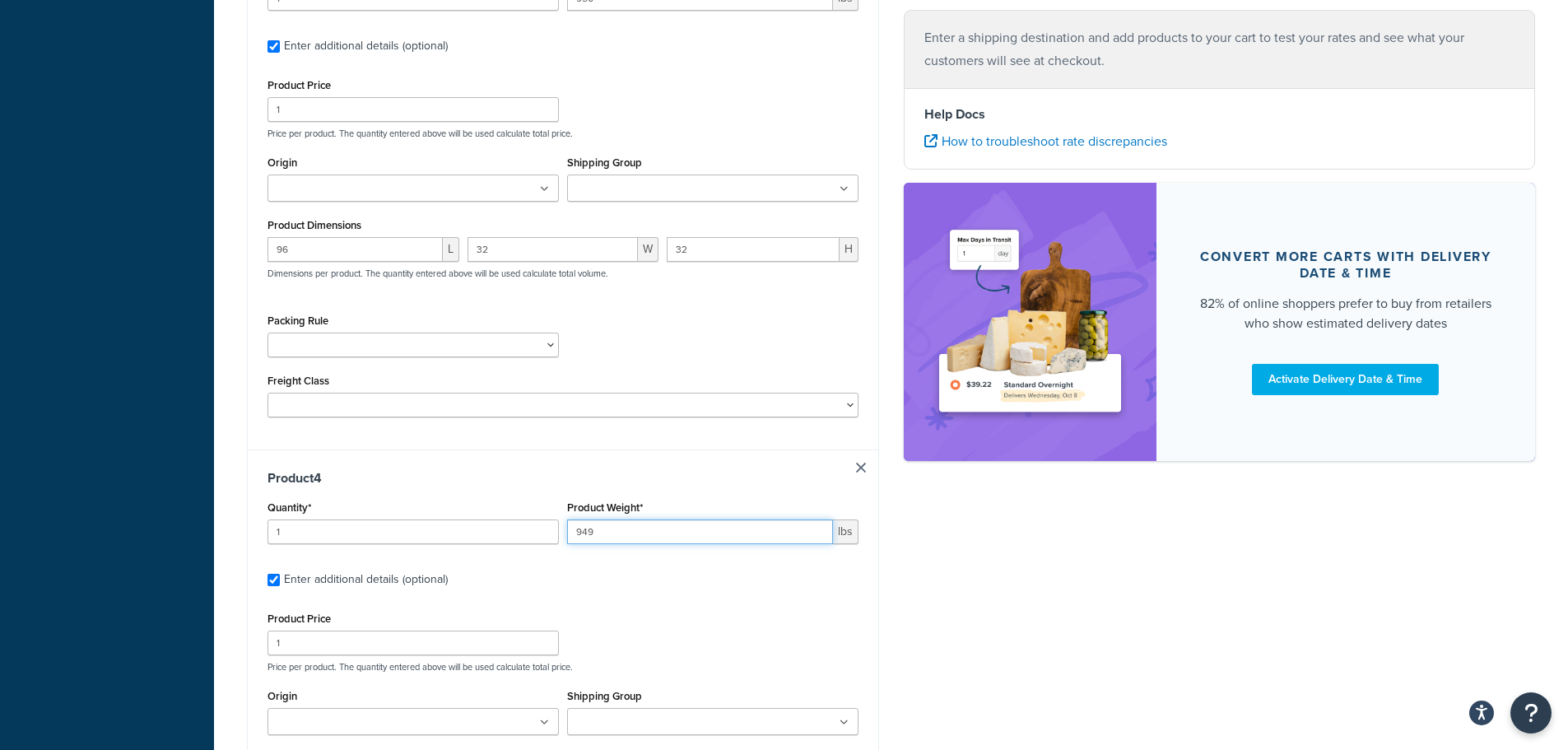
scroll to position [1859, 0]
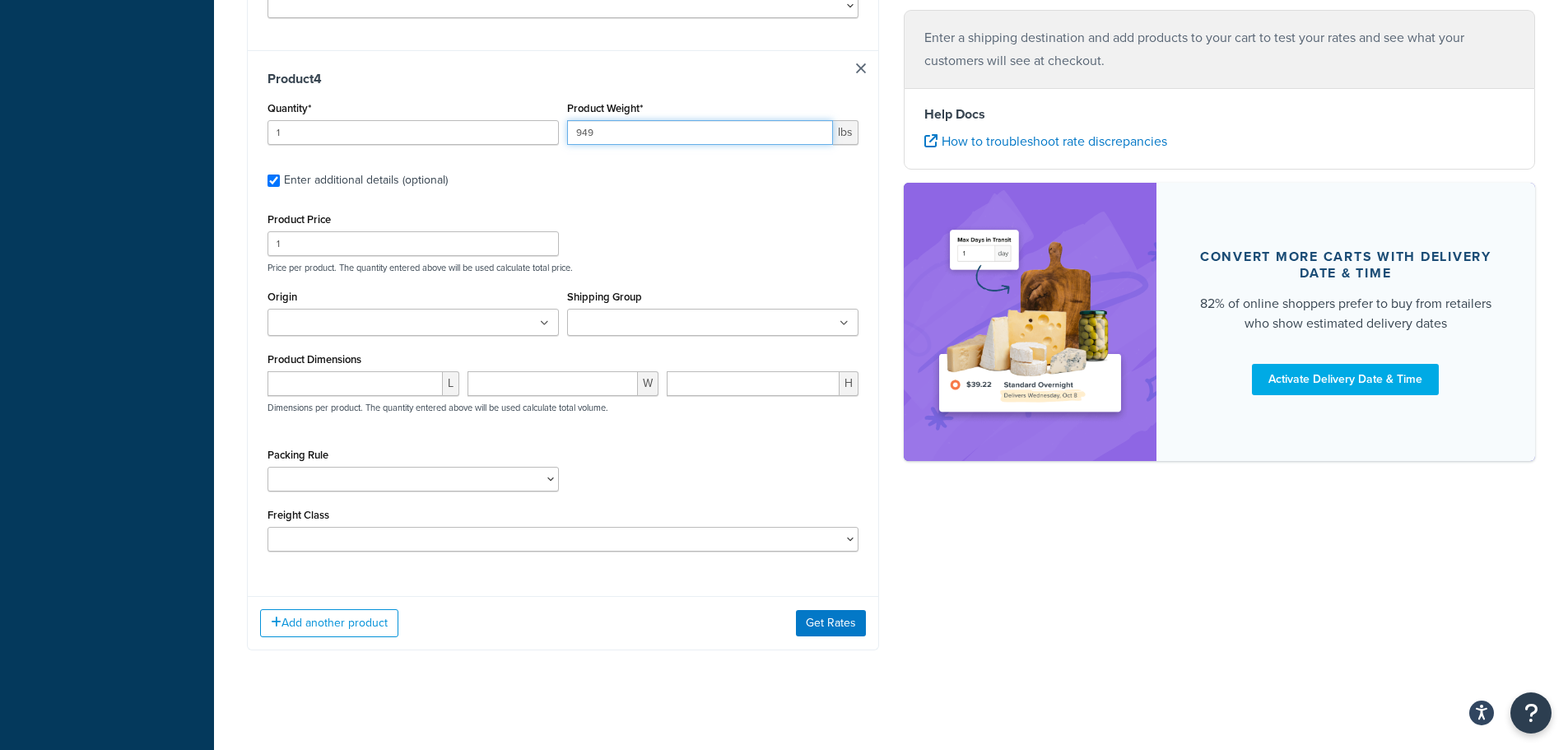
type input "949"
click at [351, 391] on input "number" at bounding box center [354, 383] width 175 height 25
type input "96"
type input "32"
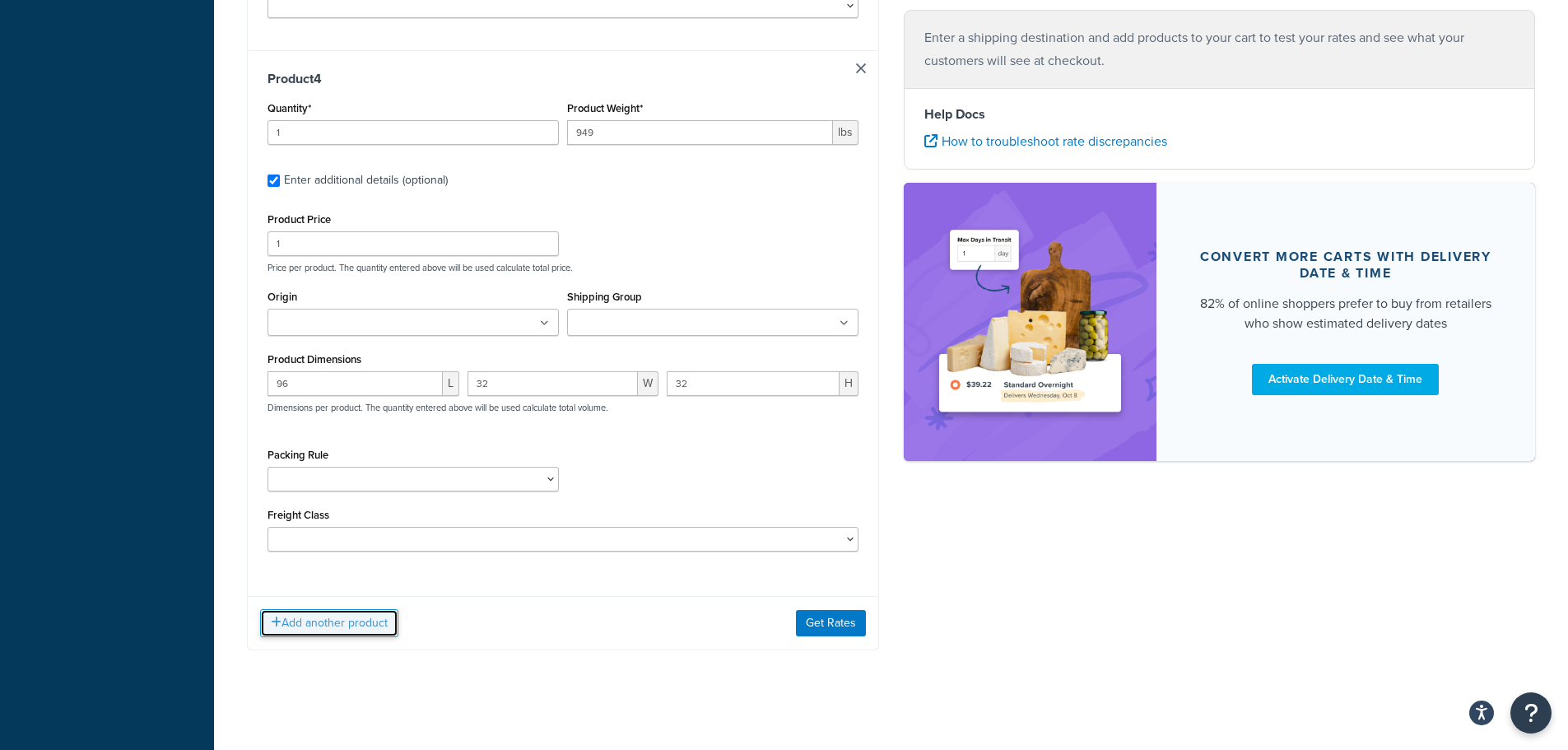
click at [357, 627] on button "Add another product" at bounding box center [328, 624] width 138 height 28
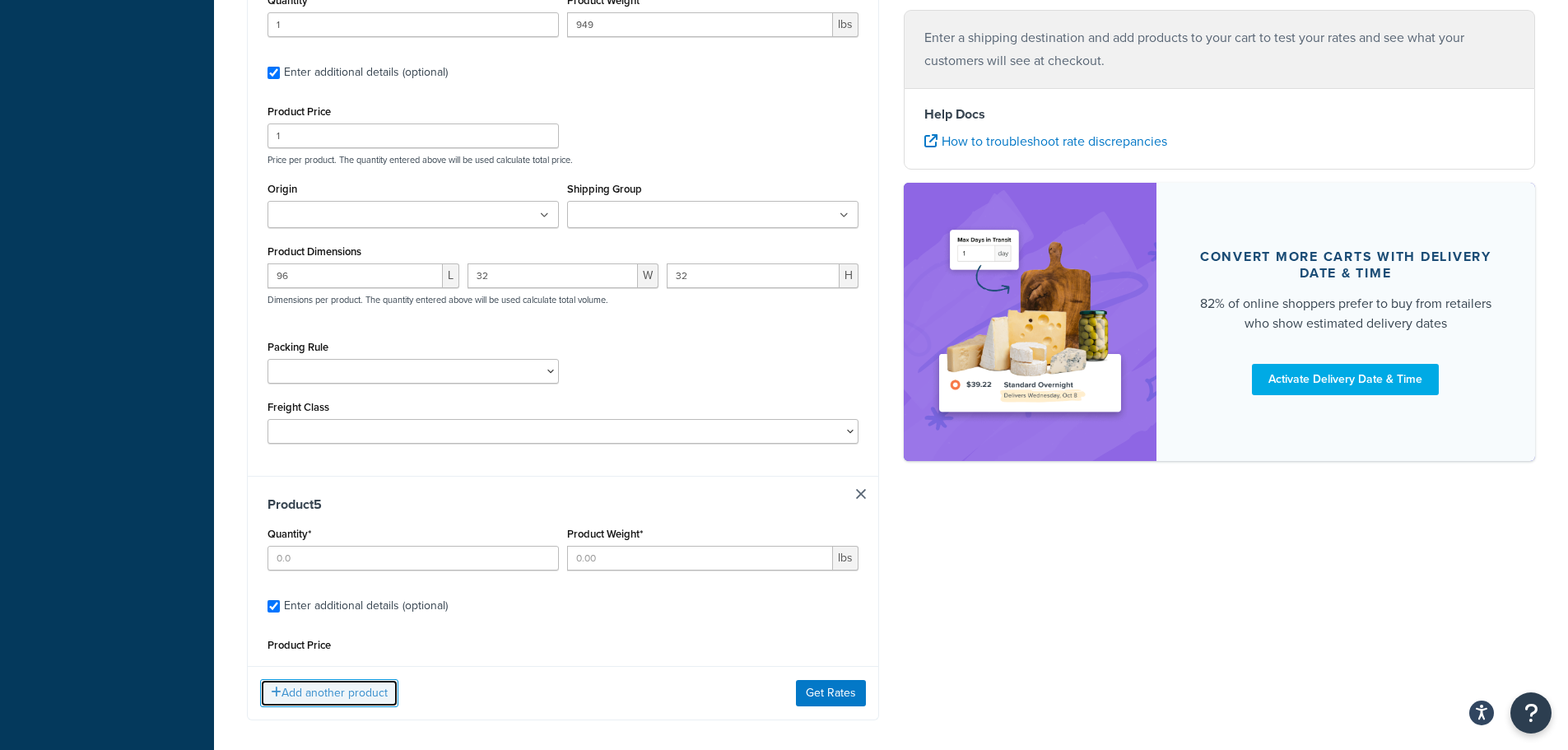
scroll to position [1976, 0]
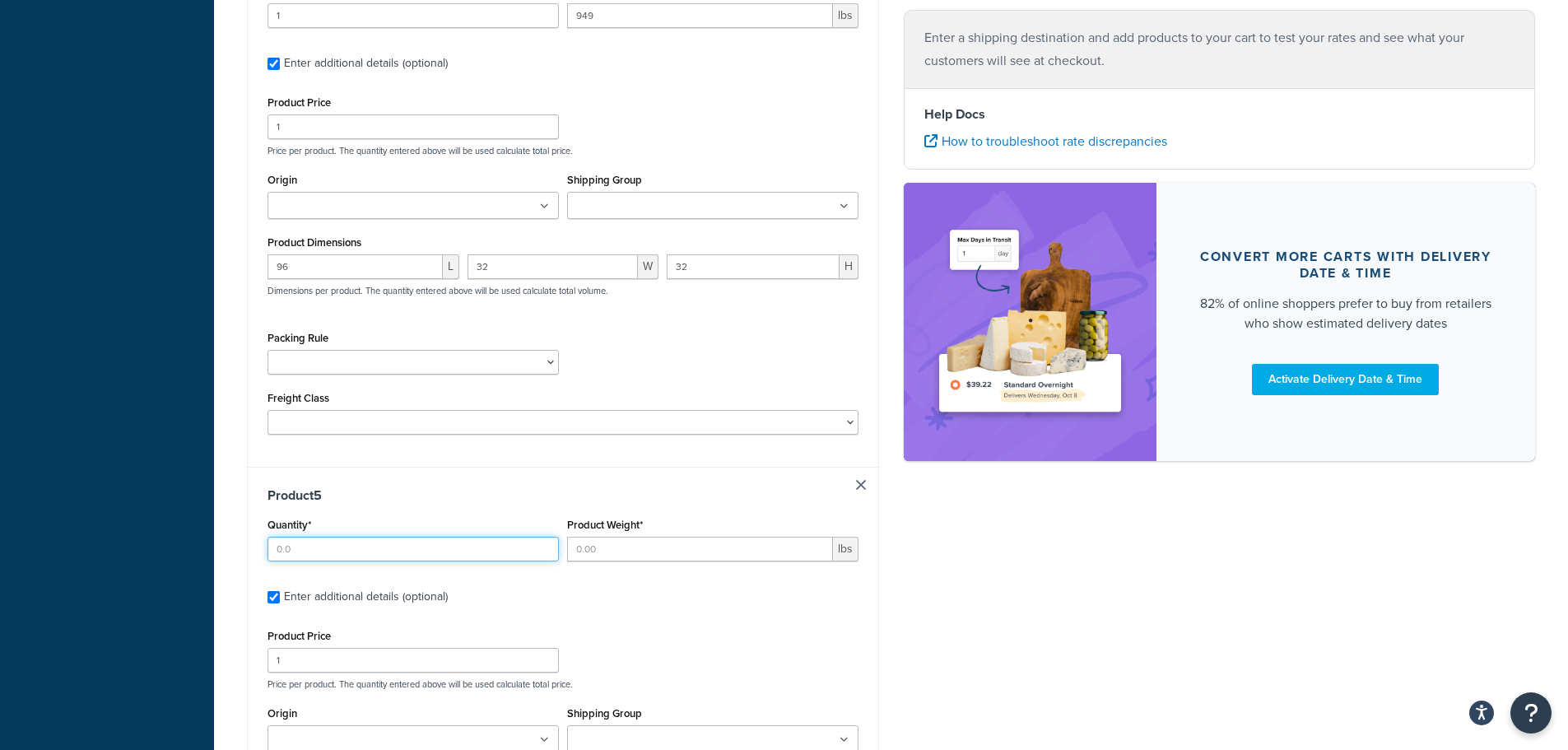
click at [351, 548] on input "Quantity*" at bounding box center [413, 549] width 291 height 25
type input "4"
type input "1"
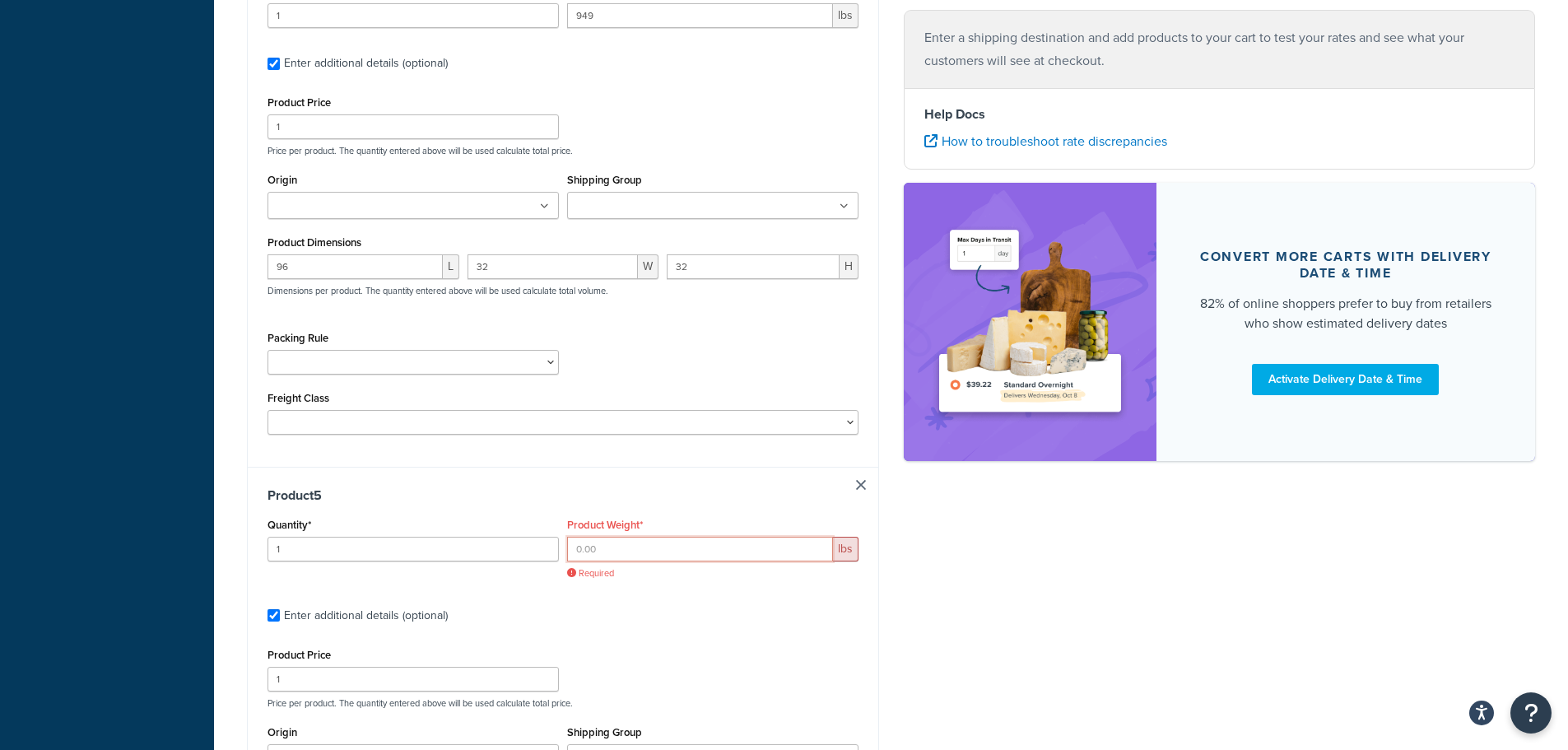
click at [654, 555] on input "Product Weight*" at bounding box center [700, 549] width 266 height 25
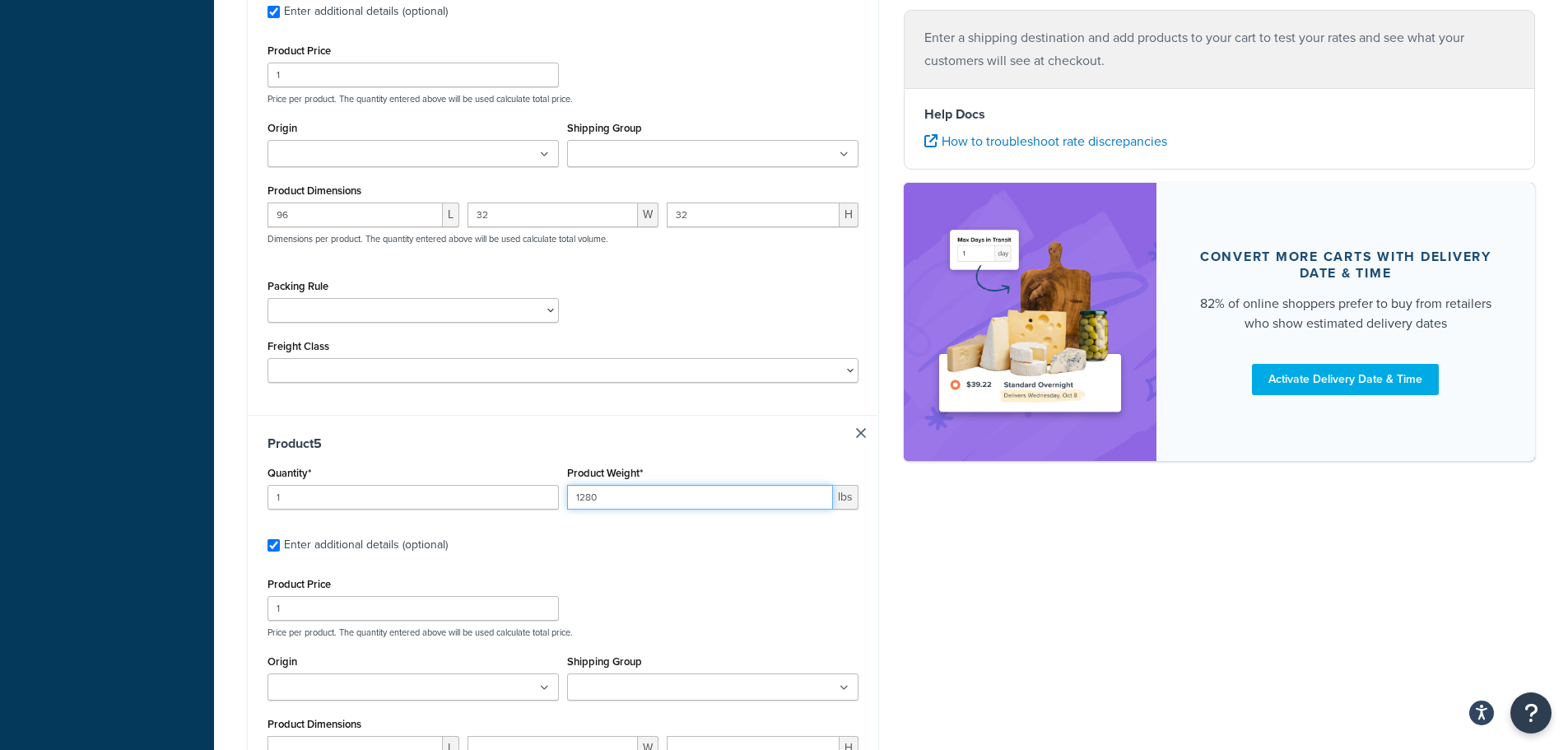
scroll to position [2306, 0]
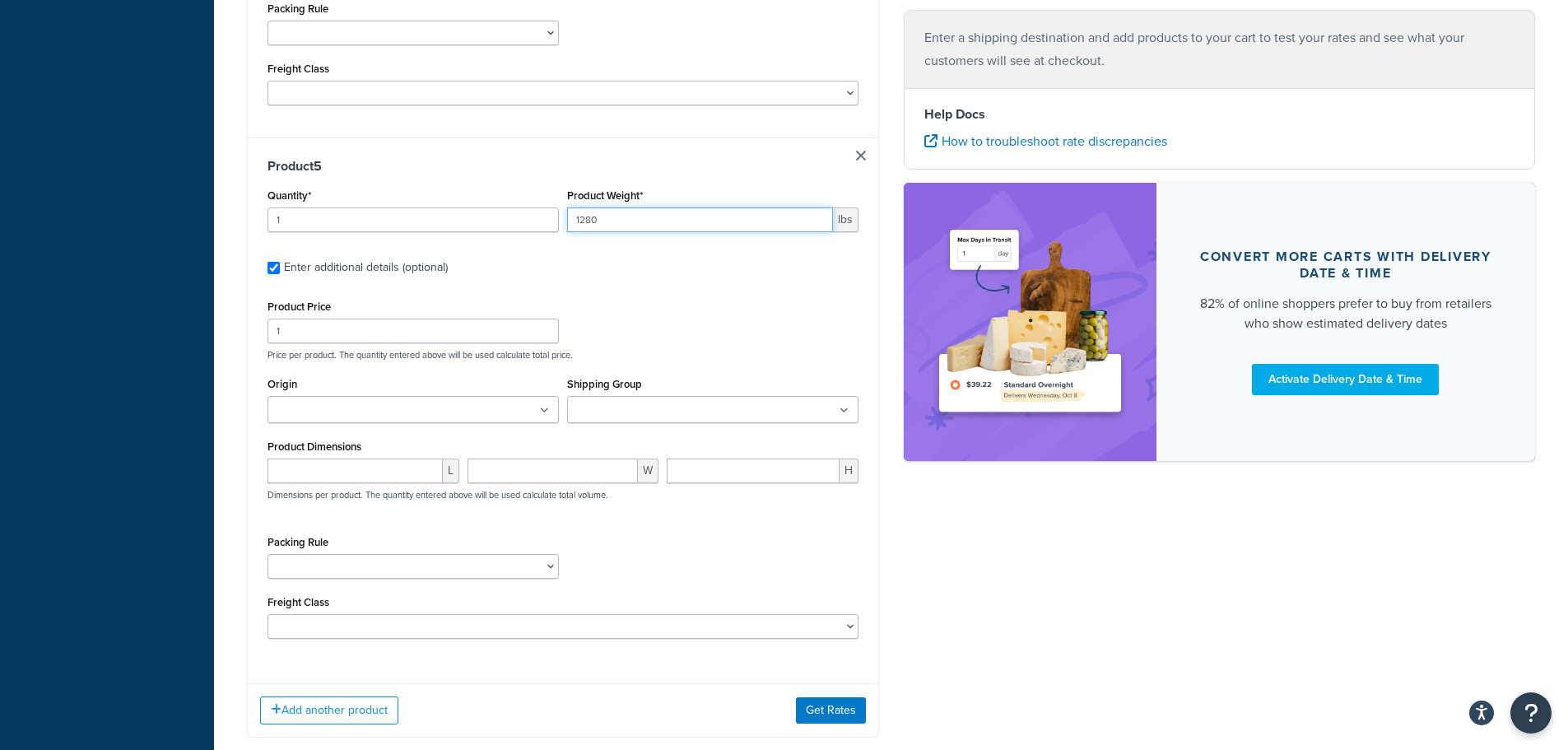
type input "1280"
click at [376, 473] on input "number" at bounding box center [354, 471] width 175 height 25
type input "48"
type input "7"
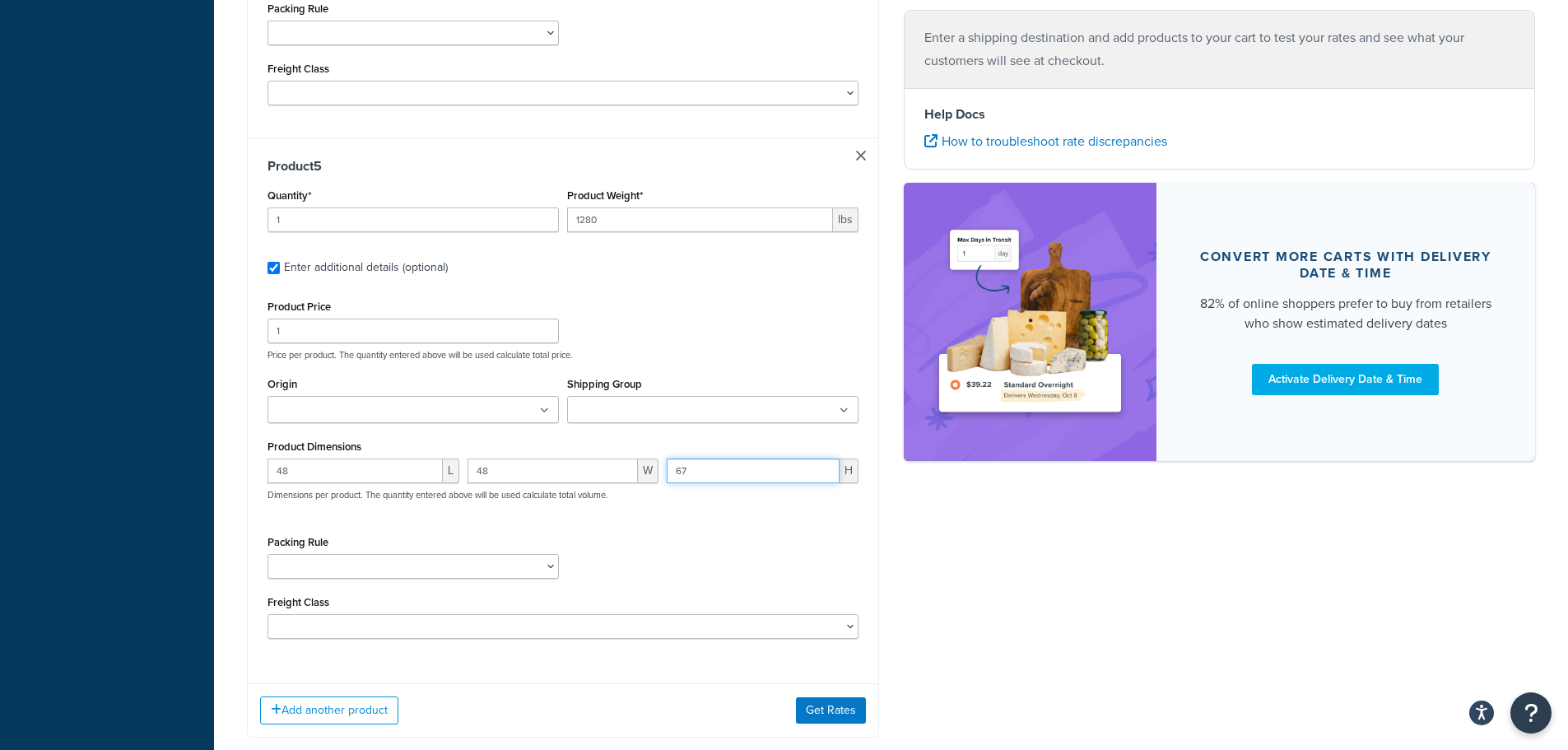
drag, startPoint x: 709, startPoint y: 477, endPoint x: 647, endPoint y: 478, distance: 62.0
click at [648, 478] on div "48 L 48 W 67 H Dimensions per product. The quantity entered above will be used …" at bounding box center [563, 488] width 599 height 60
type input "78"
click at [332, 710] on button "Add another product" at bounding box center [328, 711] width 138 height 28
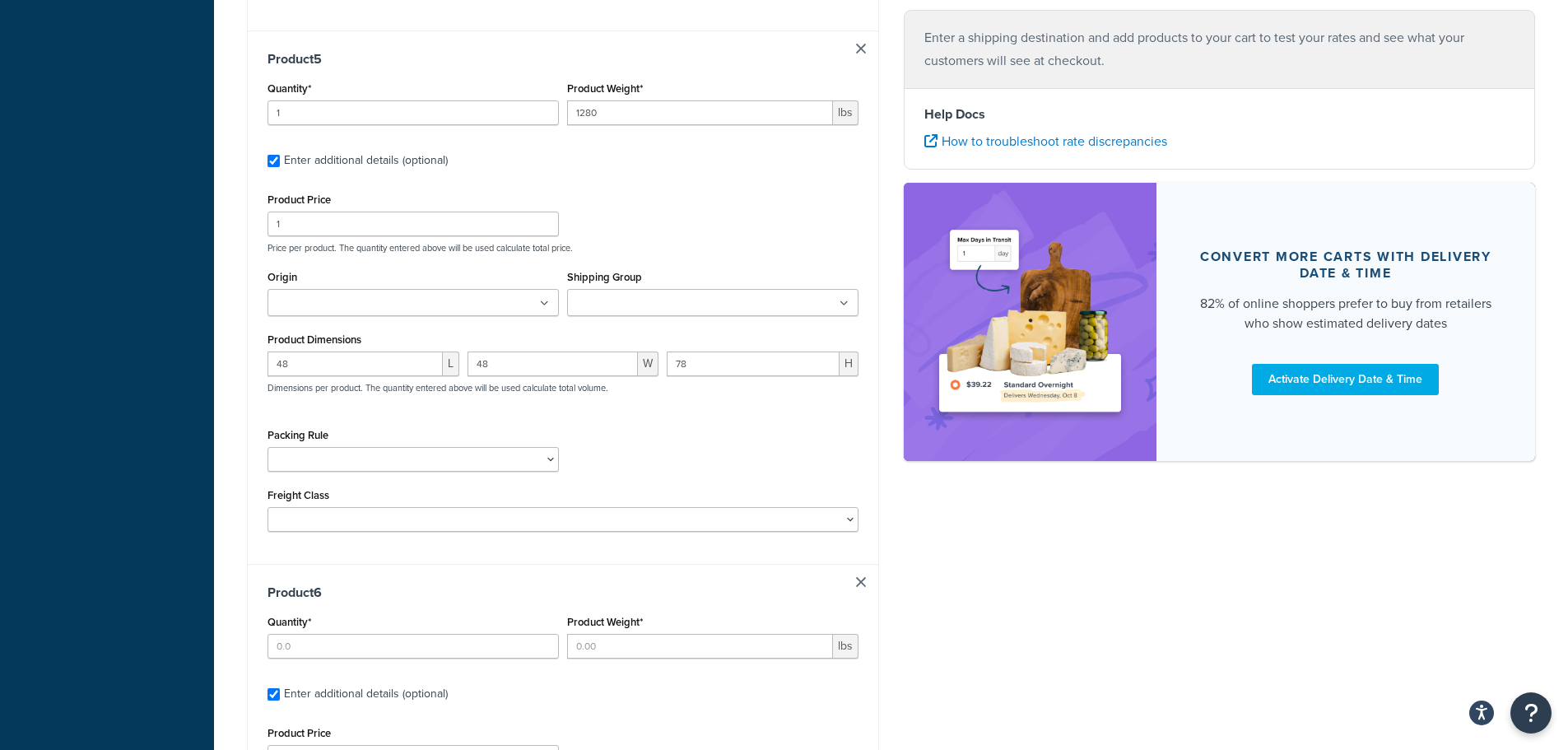
scroll to position [2575, 0]
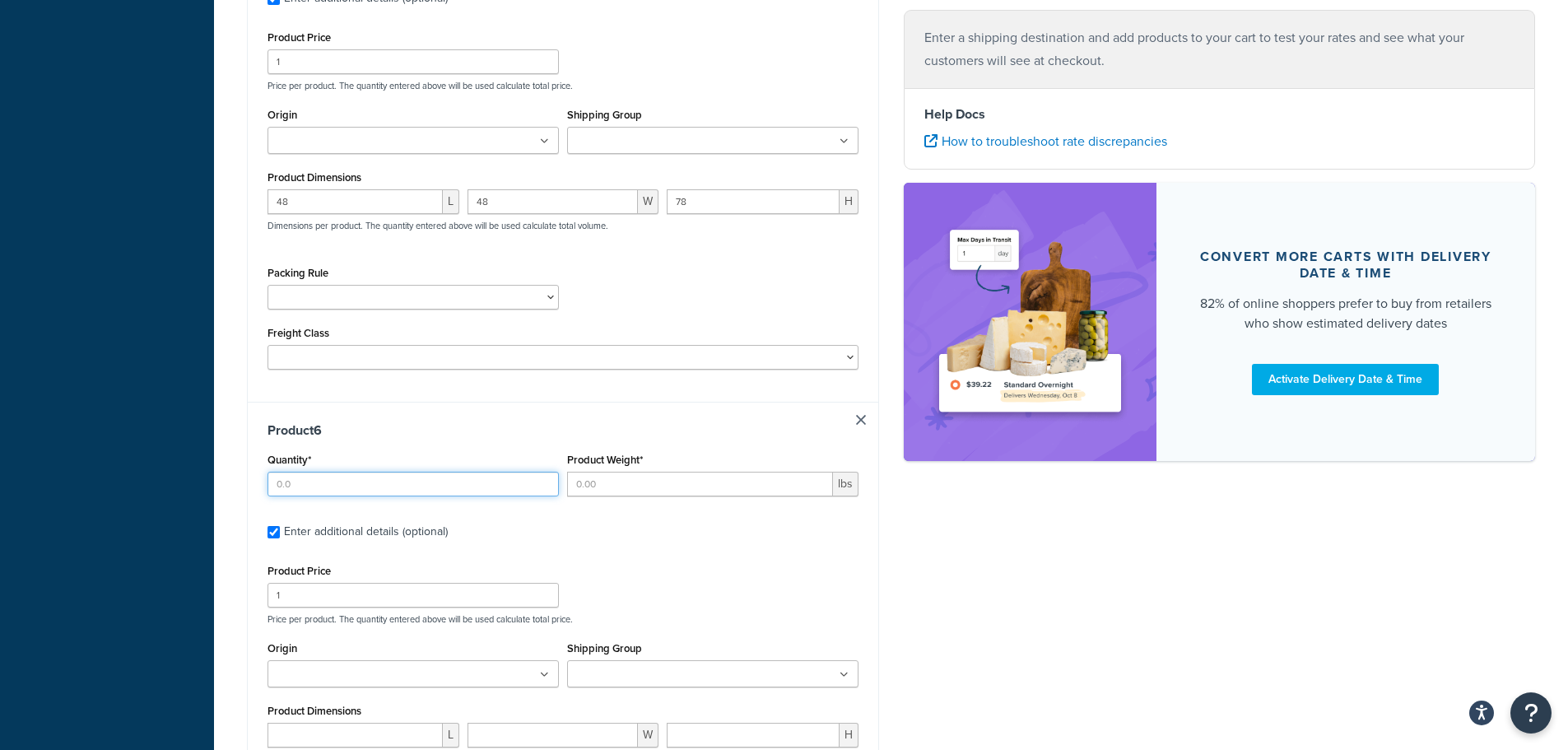
click at [321, 488] on input "Quantity*" at bounding box center [413, 484] width 291 height 25
type input "1"
click at [617, 482] on input "Product Weight*" at bounding box center [700, 484] width 266 height 25
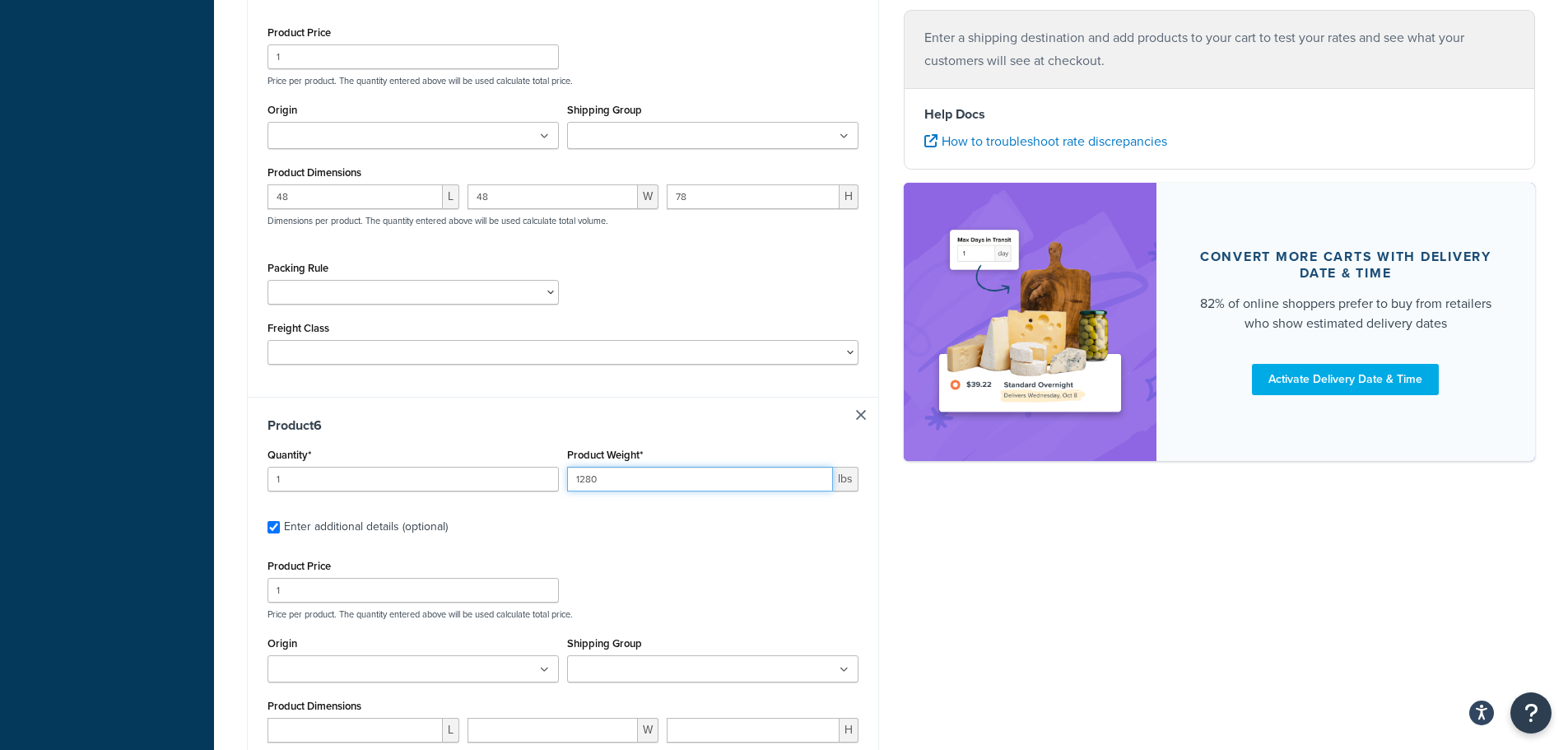
scroll to position [2822, 0]
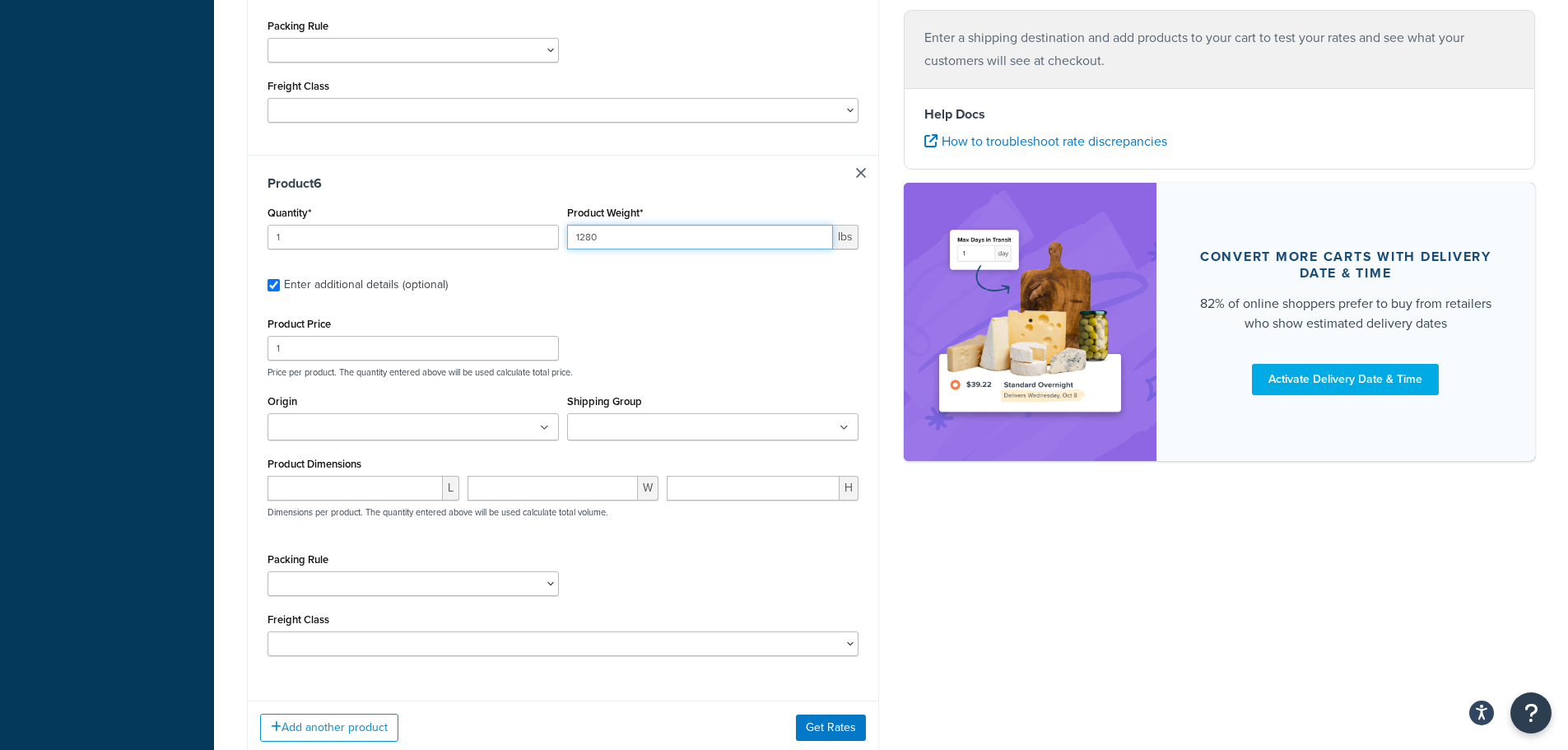
type input "1280"
click at [353, 503] on div "L" at bounding box center [364, 495] width 200 height 37
click at [353, 493] on input "number" at bounding box center [354, 488] width 175 height 25
type input "48"
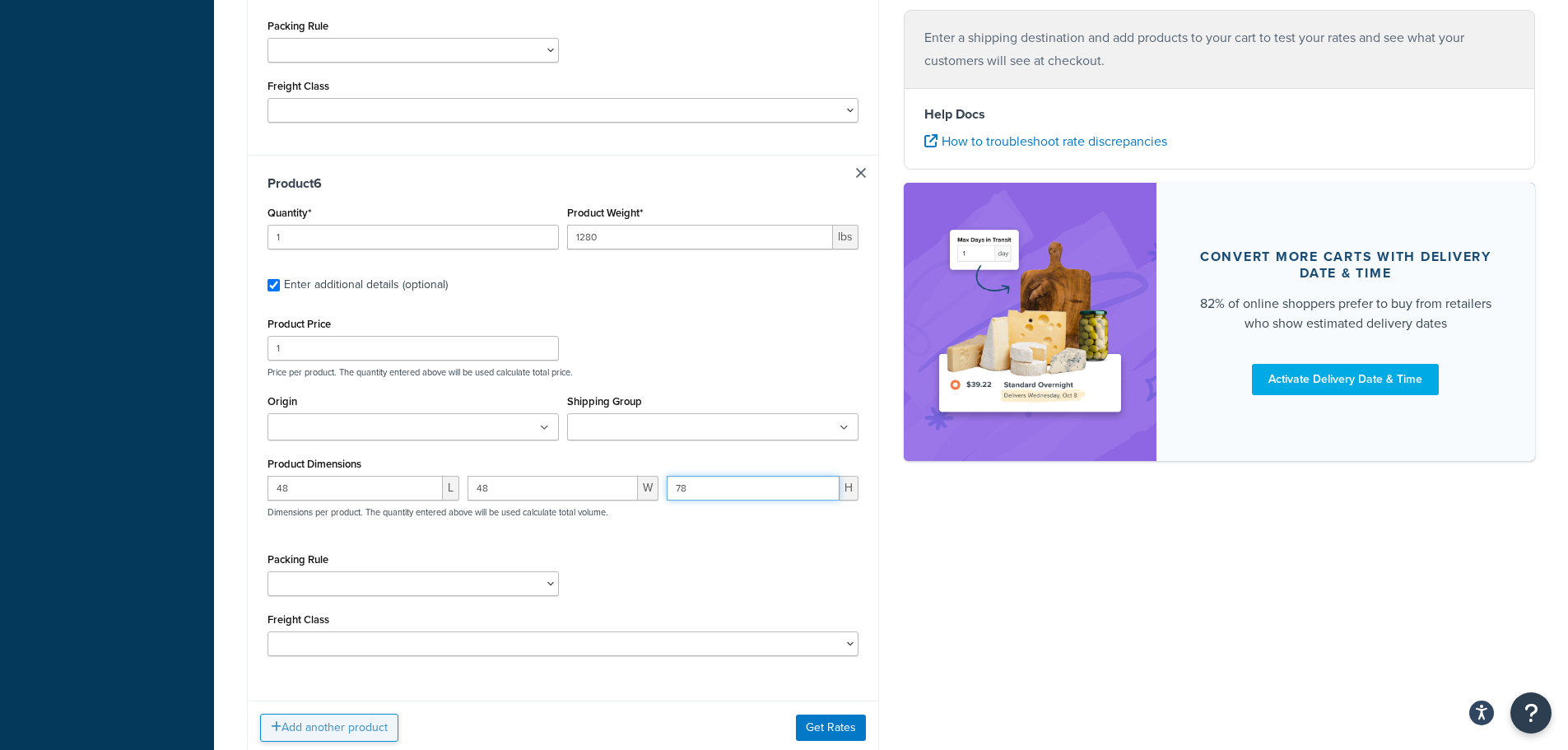
type input "78"
click at [301, 724] on button "Add another product" at bounding box center [328, 728] width 138 height 28
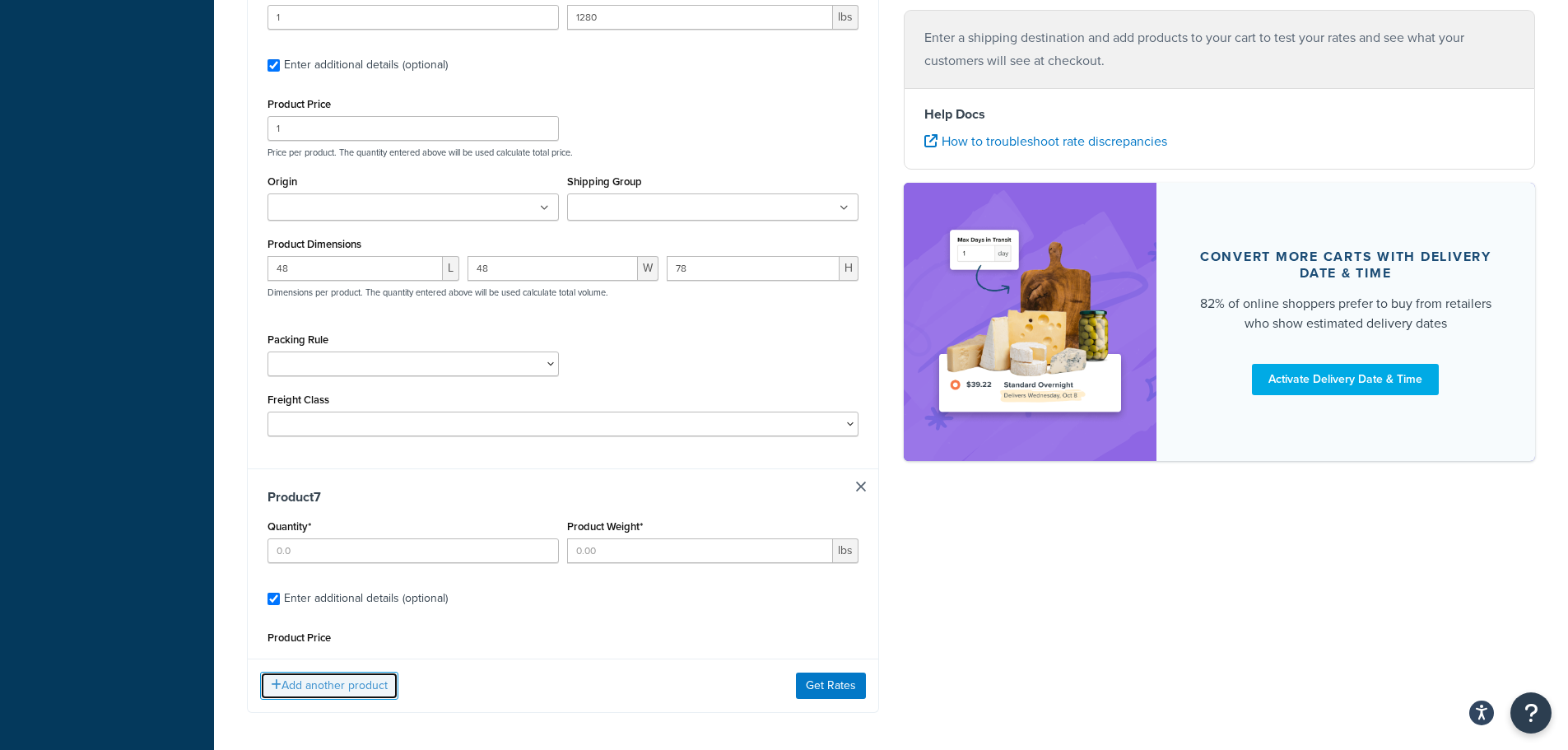
scroll to position [3058, 0]
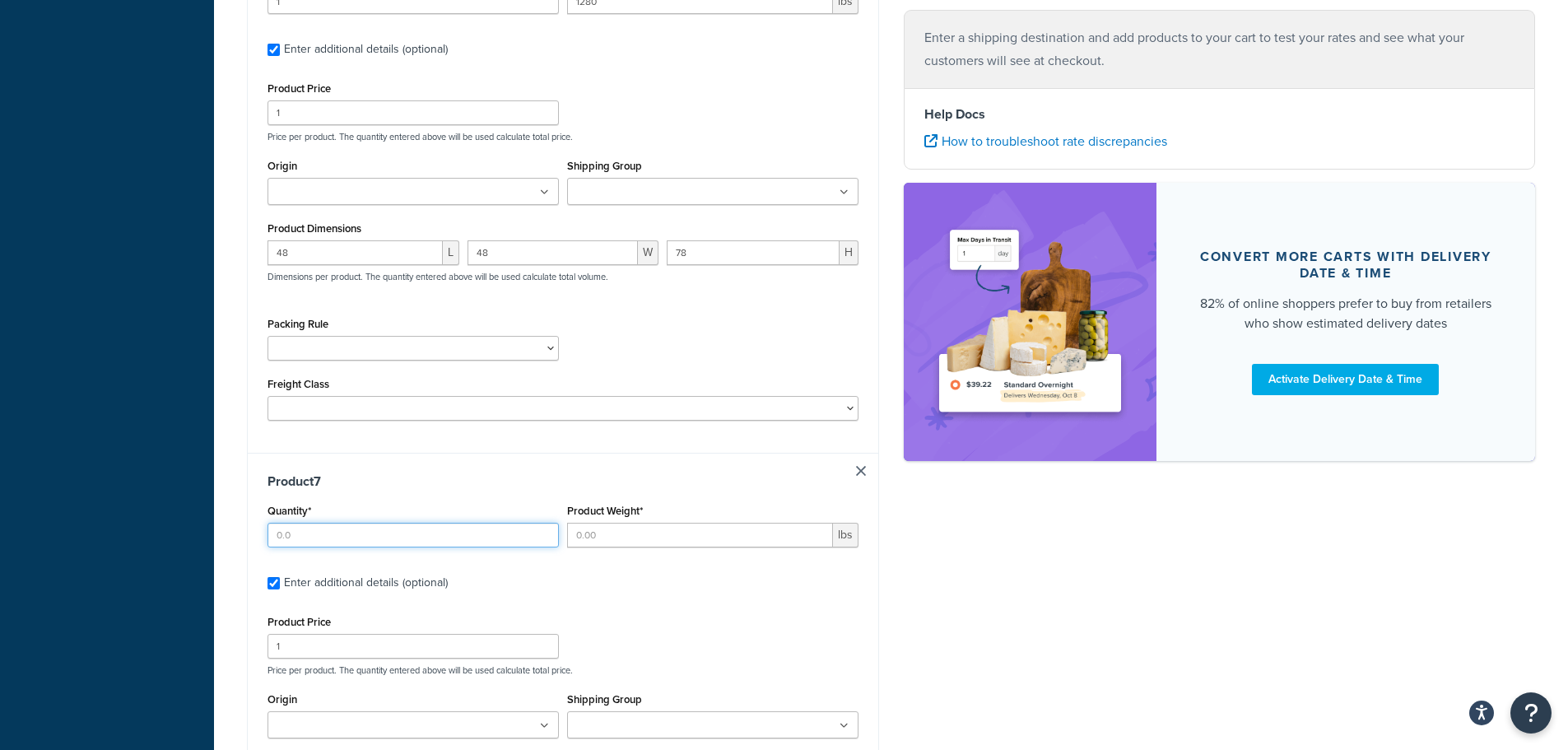
click at [345, 534] on input "Quantity*" at bounding box center [413, 535] width 291 height 25
type input "1"
click at [648, 534] on input "Product Weight*" at bounding box center [700, 535] width 266 height 25
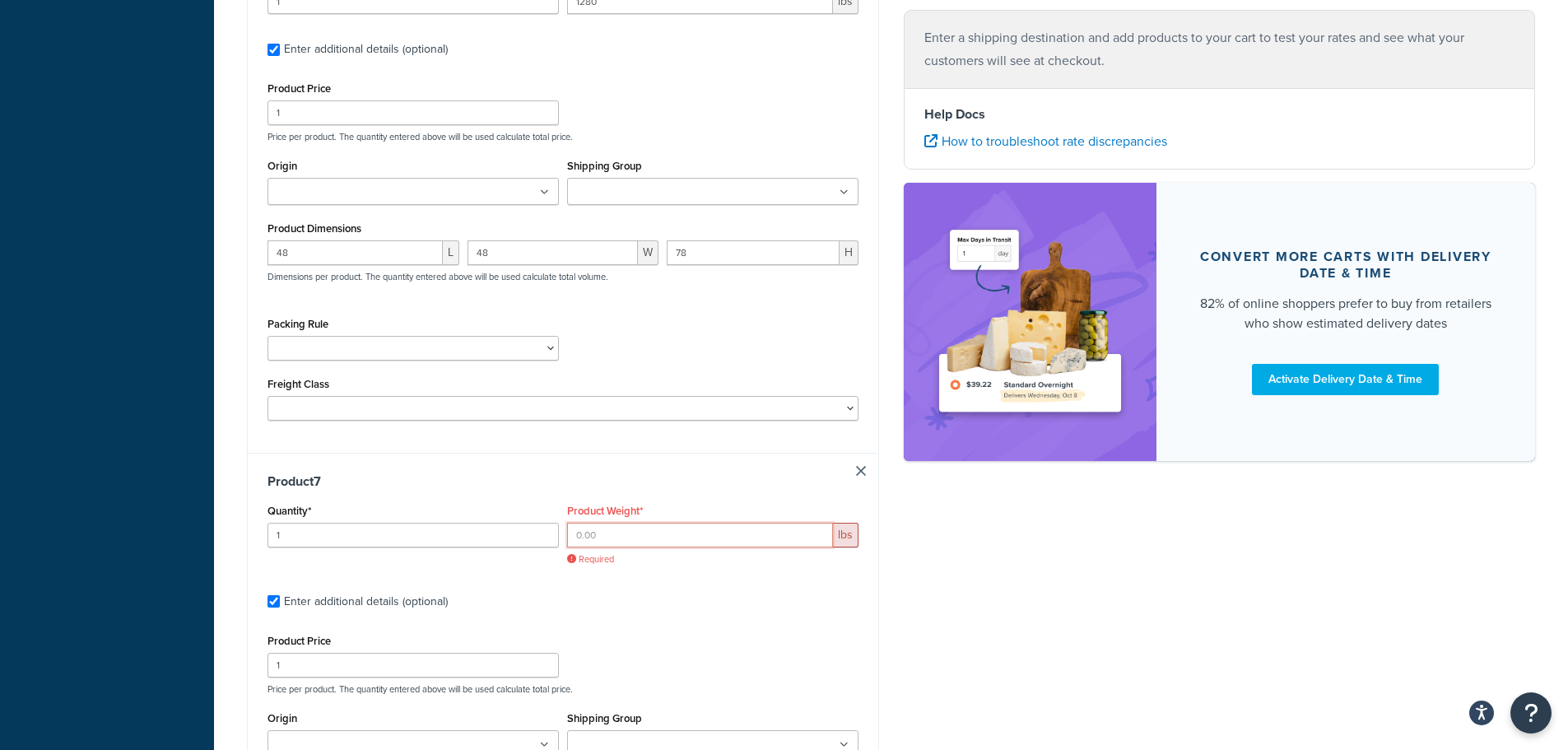
click at [633, 540] on input "Product Weight*" at bounding box center [700, 535] width 266 height 25
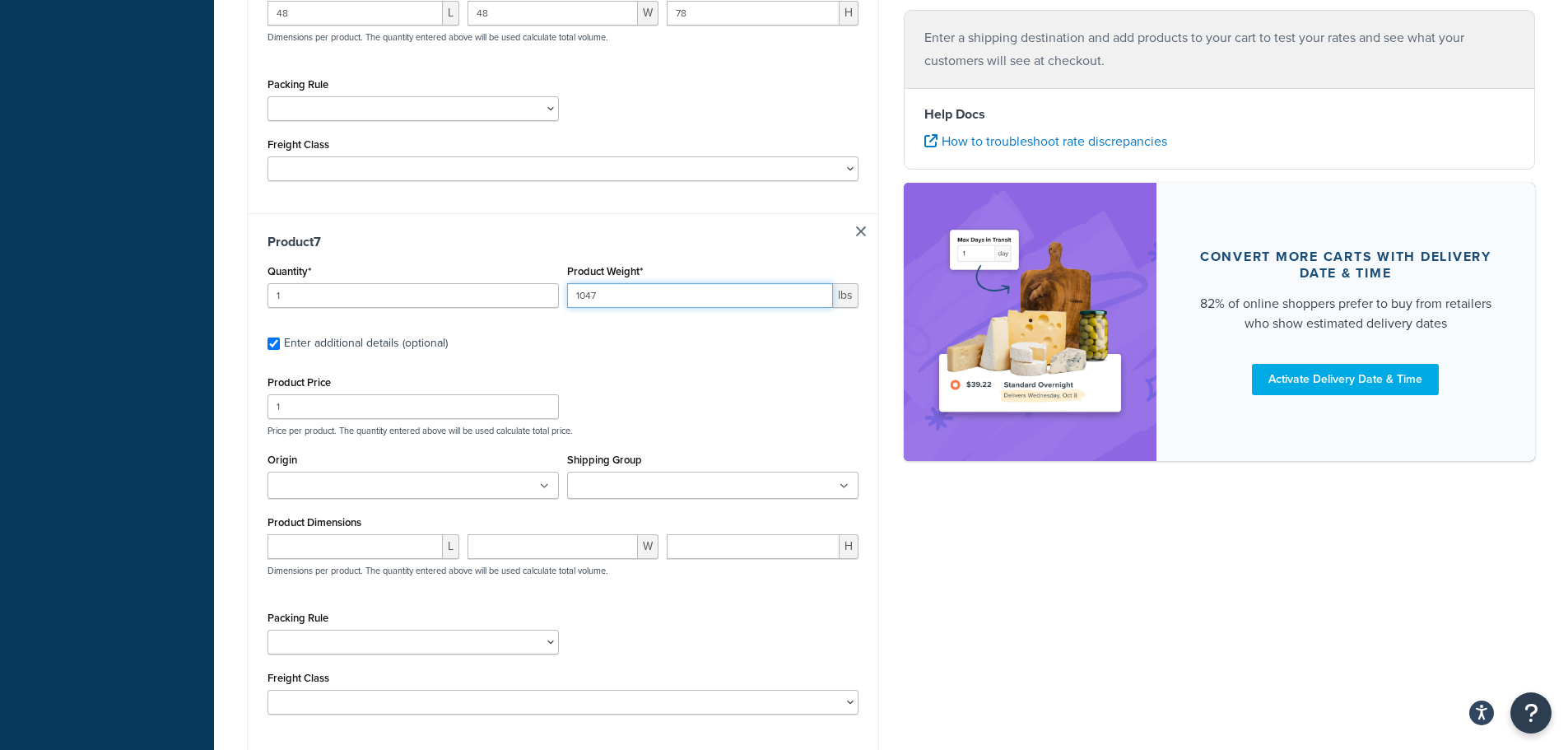
scroll to position [3468, 0]
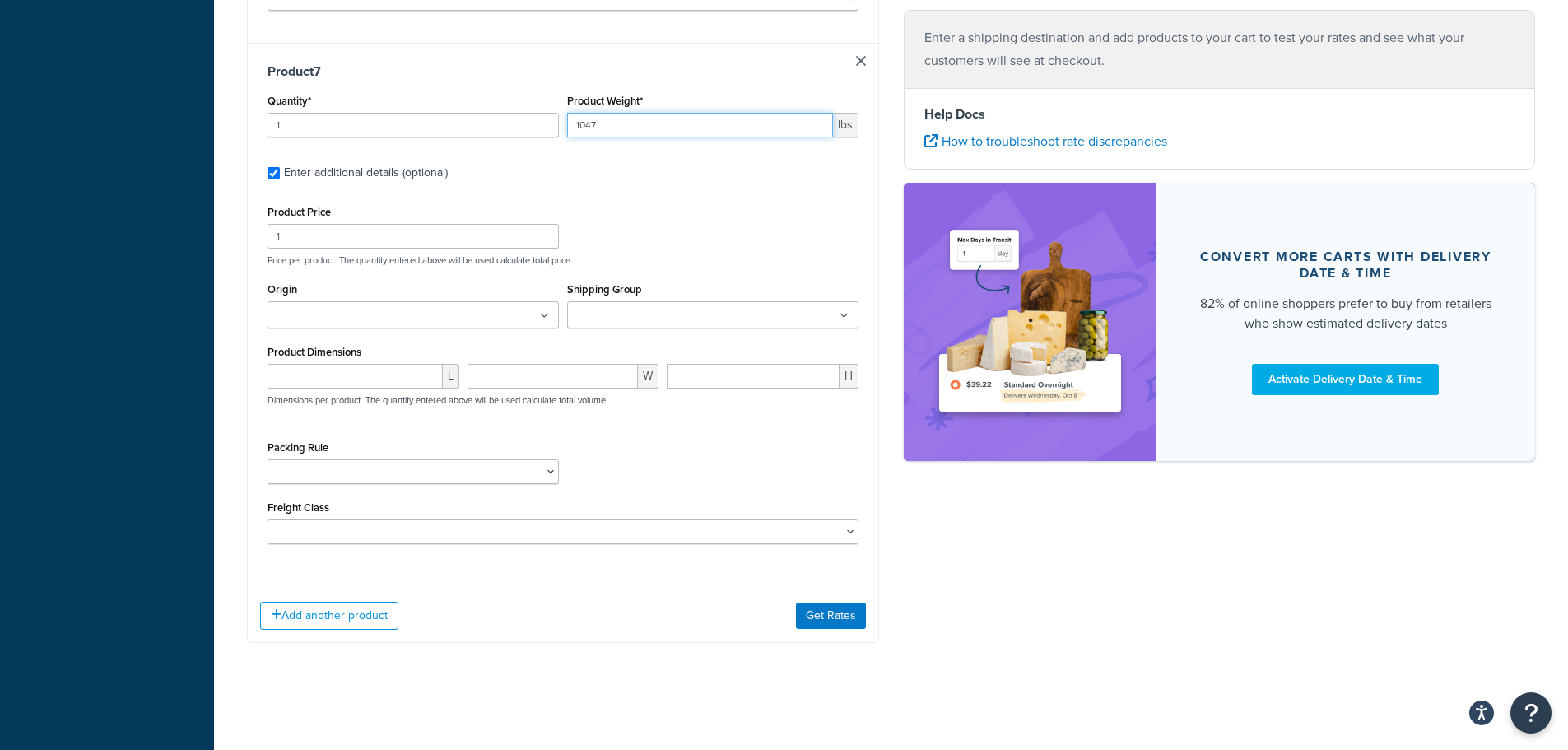
type input "1047"
click at [375, 383] on input "number" at bounding box center [354, 376] width 175 height 25
type input "48"
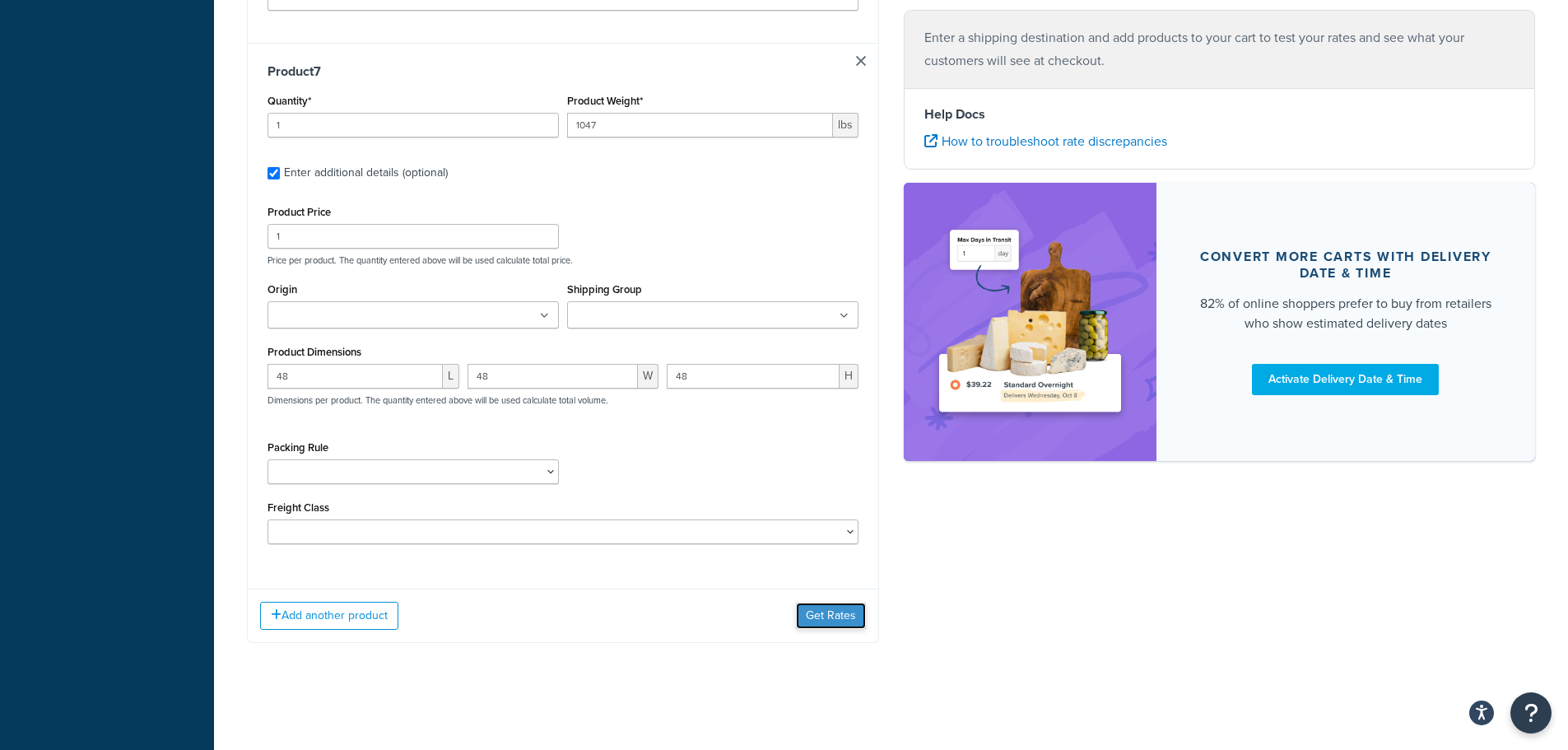
click at [823, 612] on button "Get Rates" at bounding box center [830, 615] width 70 height 26
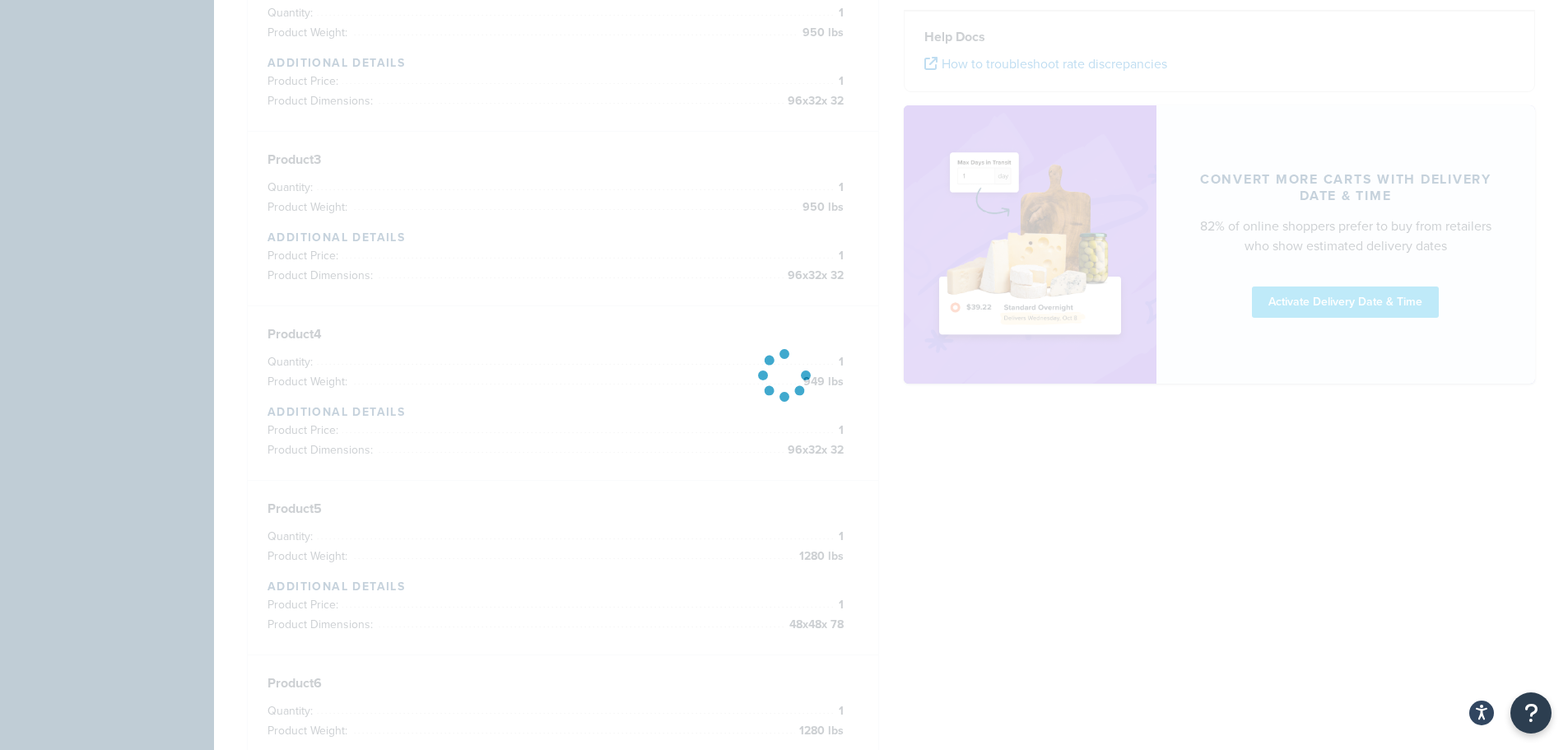
scroll to position [239, 0]
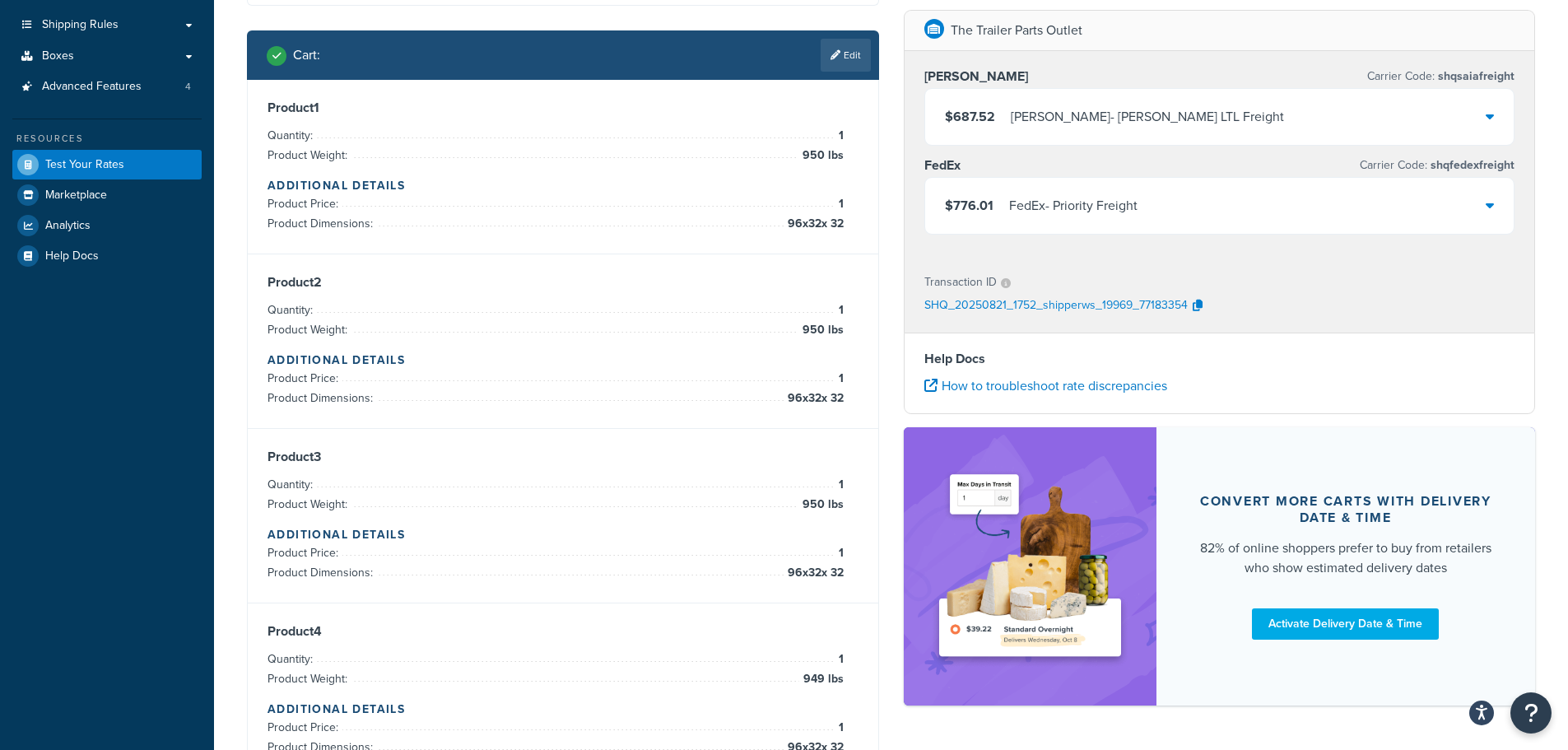
click at [1095, 200] on div "FedEx - Priority Freight" at bounding box center [1073, 205] width 128 height 23
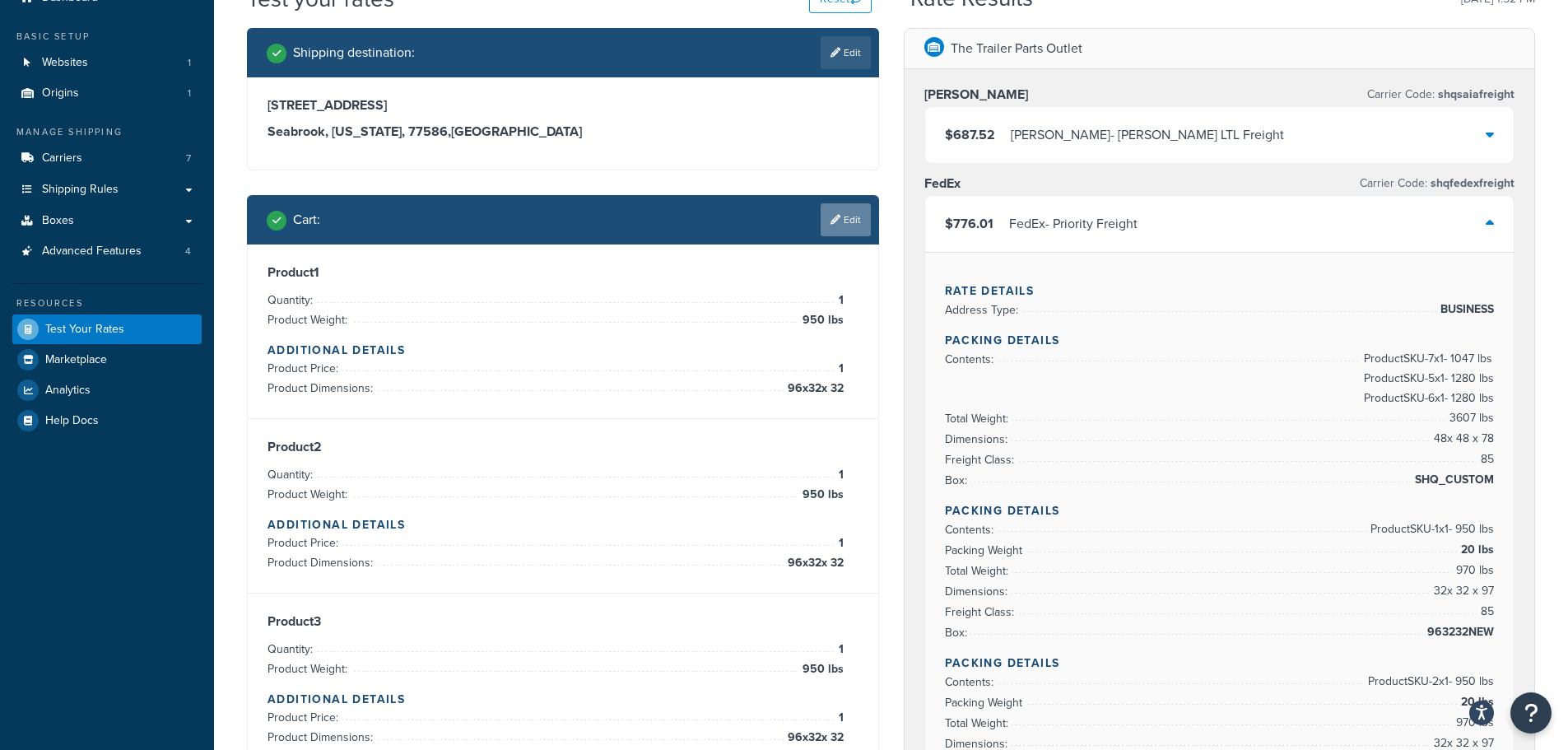
click at [839, 228] on link "Edit" at bounding box center [846, 219] width 50 height 32
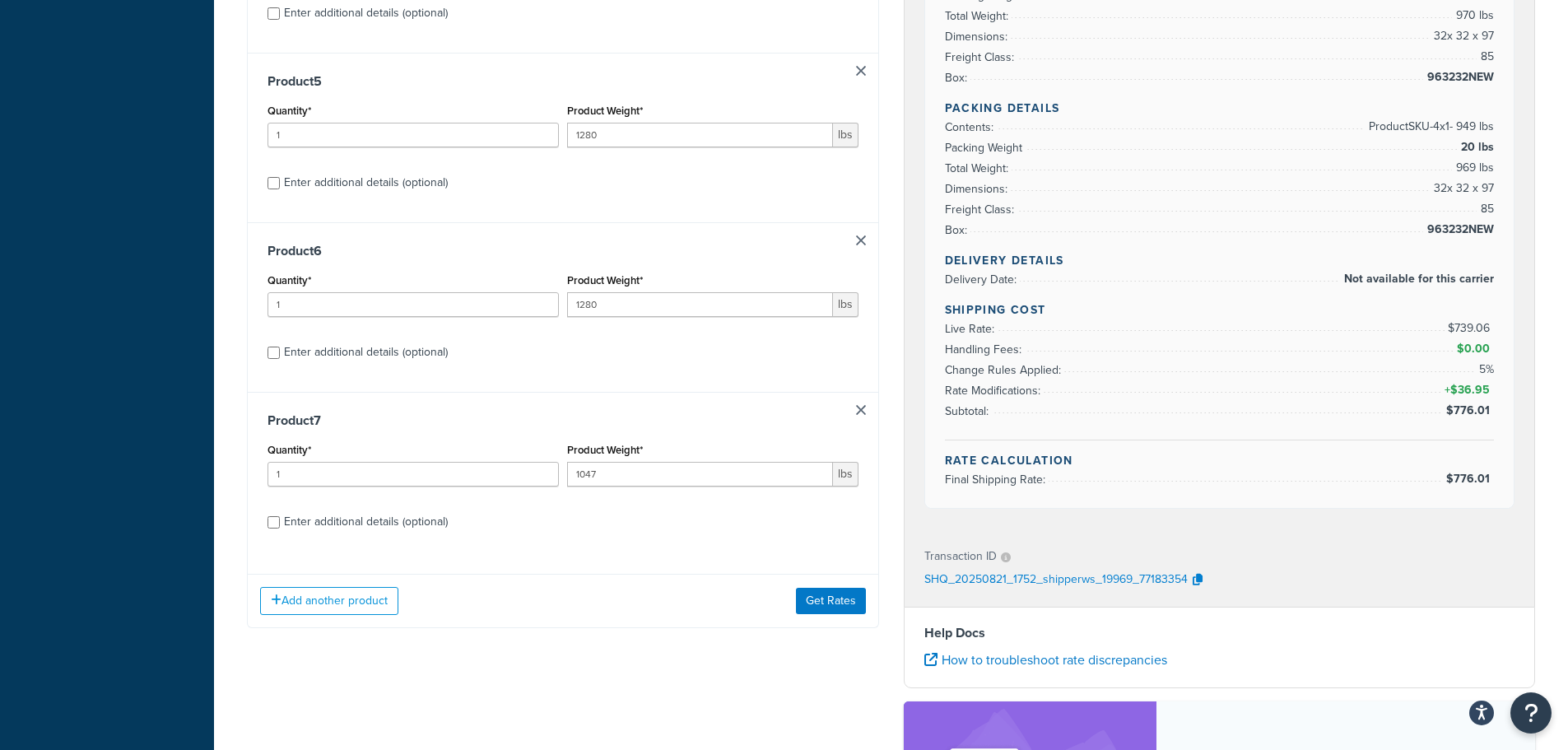
scroll to position [934, 0]
click at [396, 523] on div "Enter additional details (optional)" at bounding box center [366, 523] width 164 height 23
click at [280, 523] on input "Enter additional details (optional)" at bounding box center [273, 523] width 12 height 12
checkbox input "true"
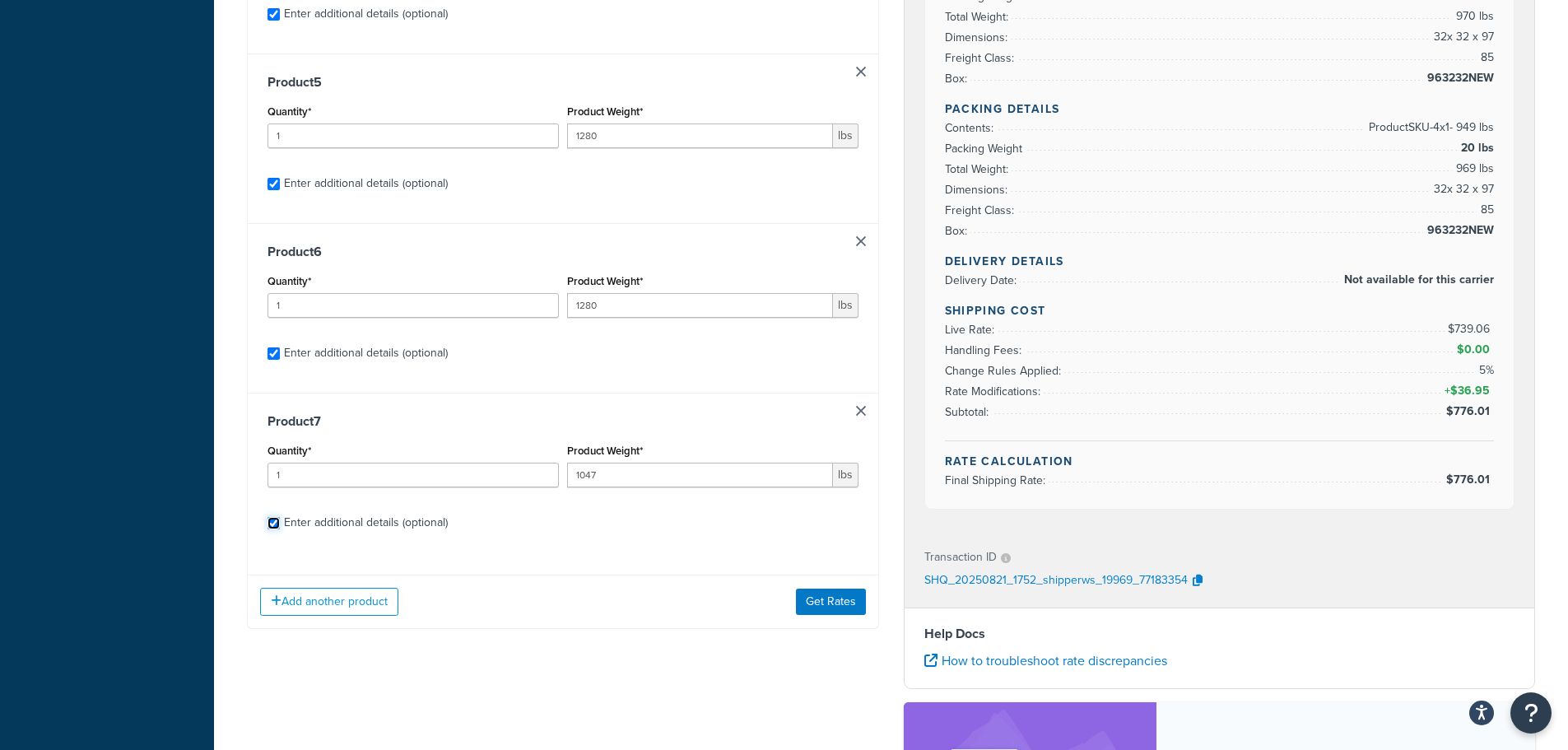
checkbox input "true"
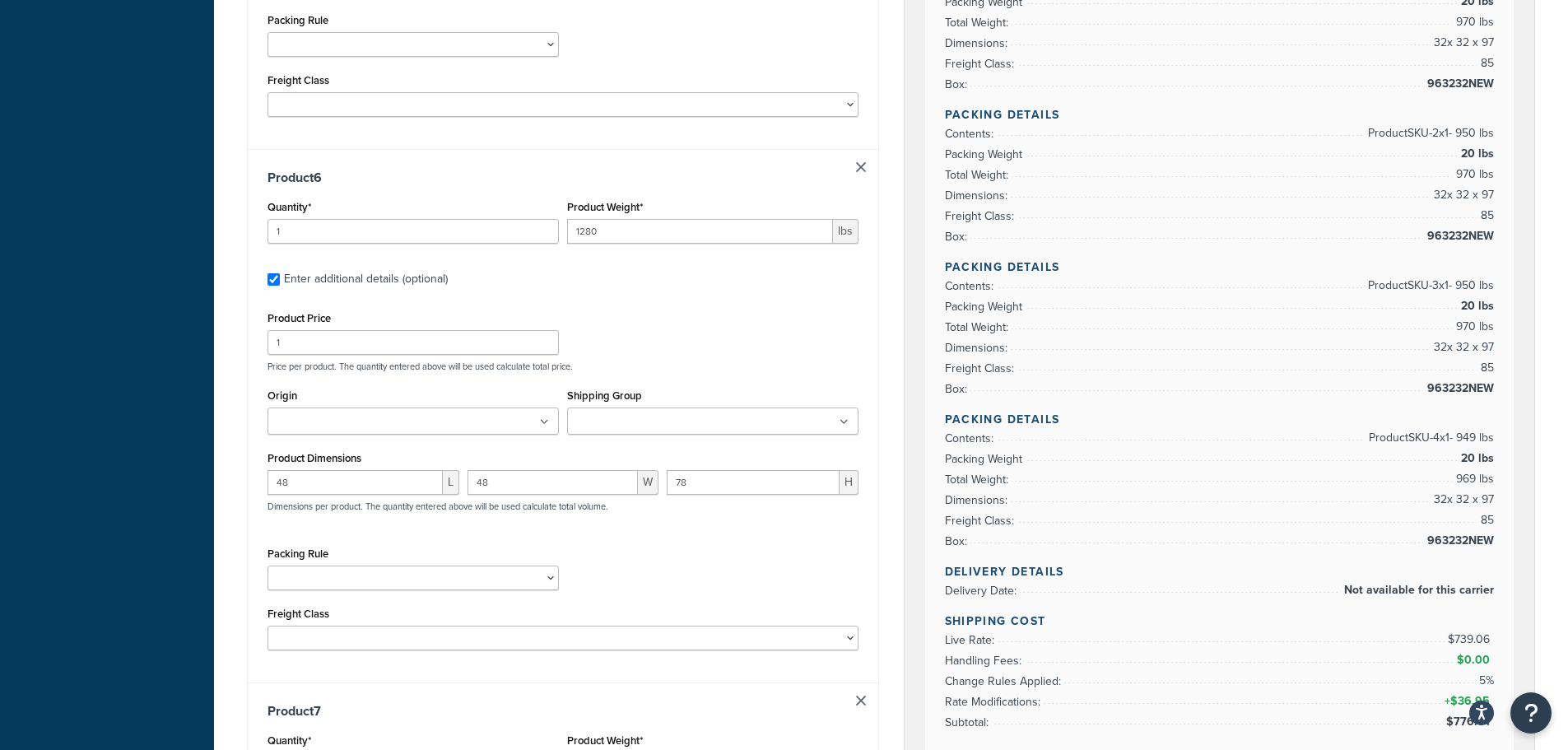
scroll to position [3405, 0]
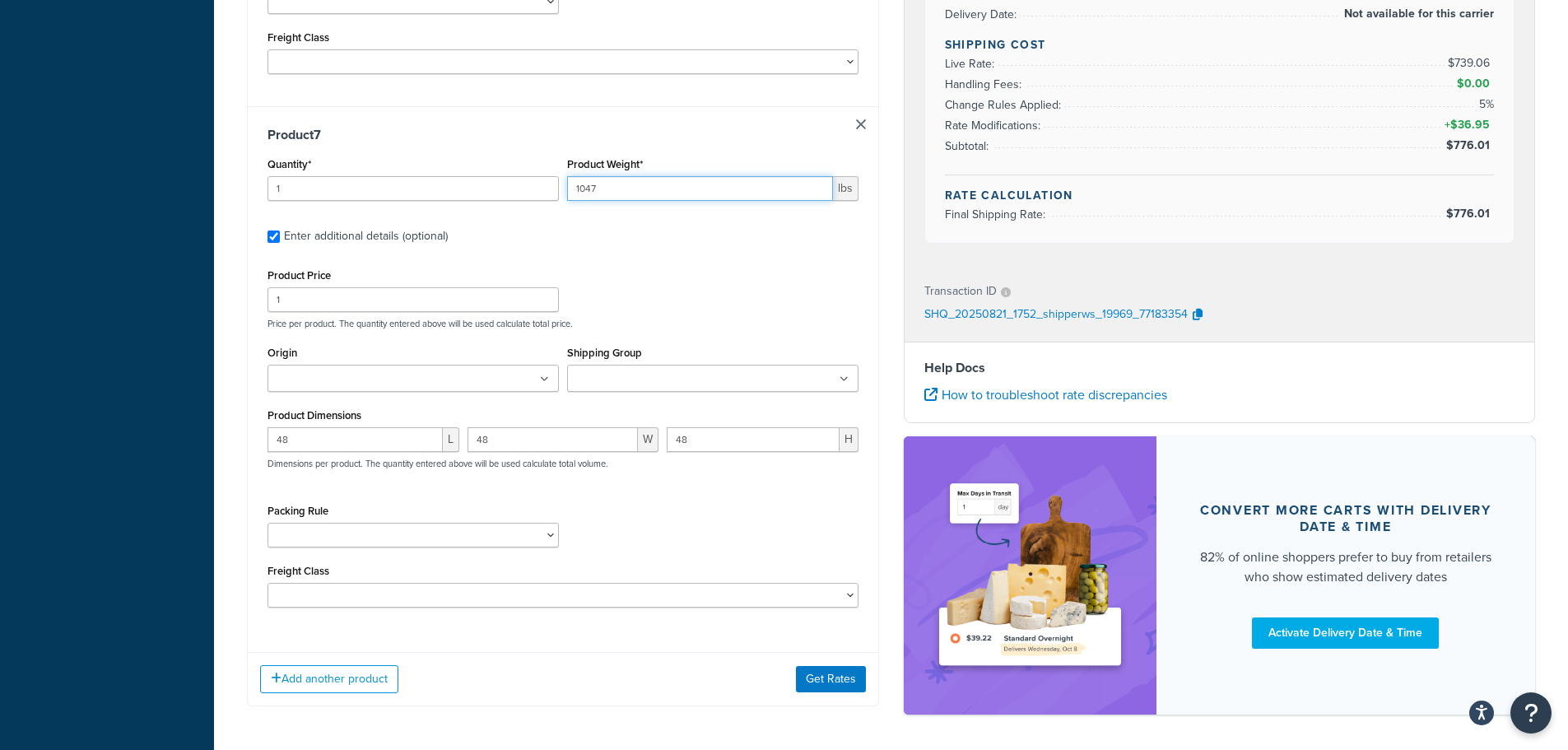
drag, startPoint x: 610, startPoint y: 190, endPoint x: 533, endPoint y: 191, distance: 77.0
click at [533, 191] on div "Quantity* 1 Product Weight* 1047 lbs" at bounding box center [563, 183] width 599 height 60
type input "640"
click at [311, 681] on button "Add another product" at bounding box center [328, 679] width 138 height 28
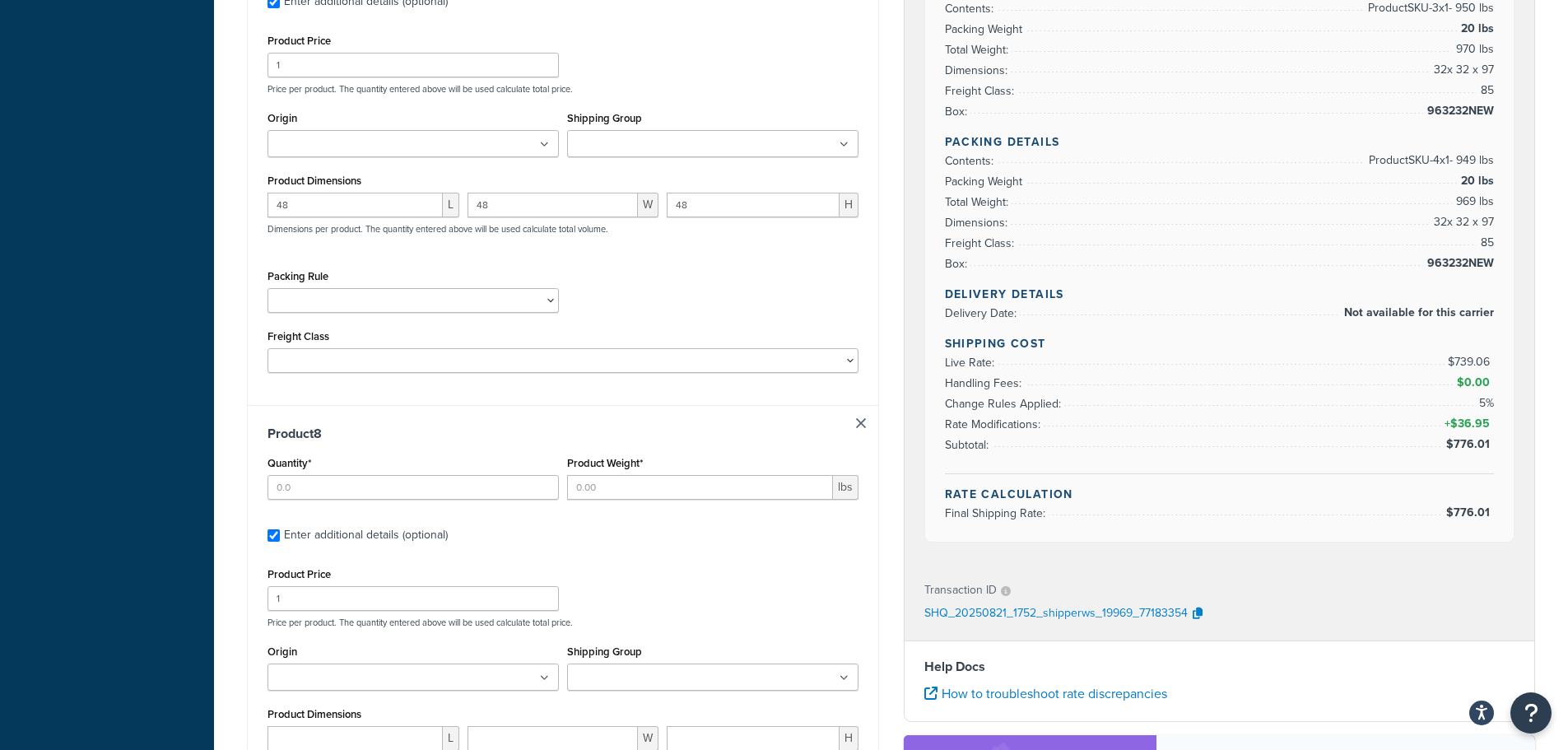
scroll to position [3640, 0]
click at [340, 475] on input "Quantity*" at bounding box center [413, 485] width 291 height 25
type input "1"
click at [616, 490] on input "Product Weight*" at bounding box center [700, 485] width 266 height 25
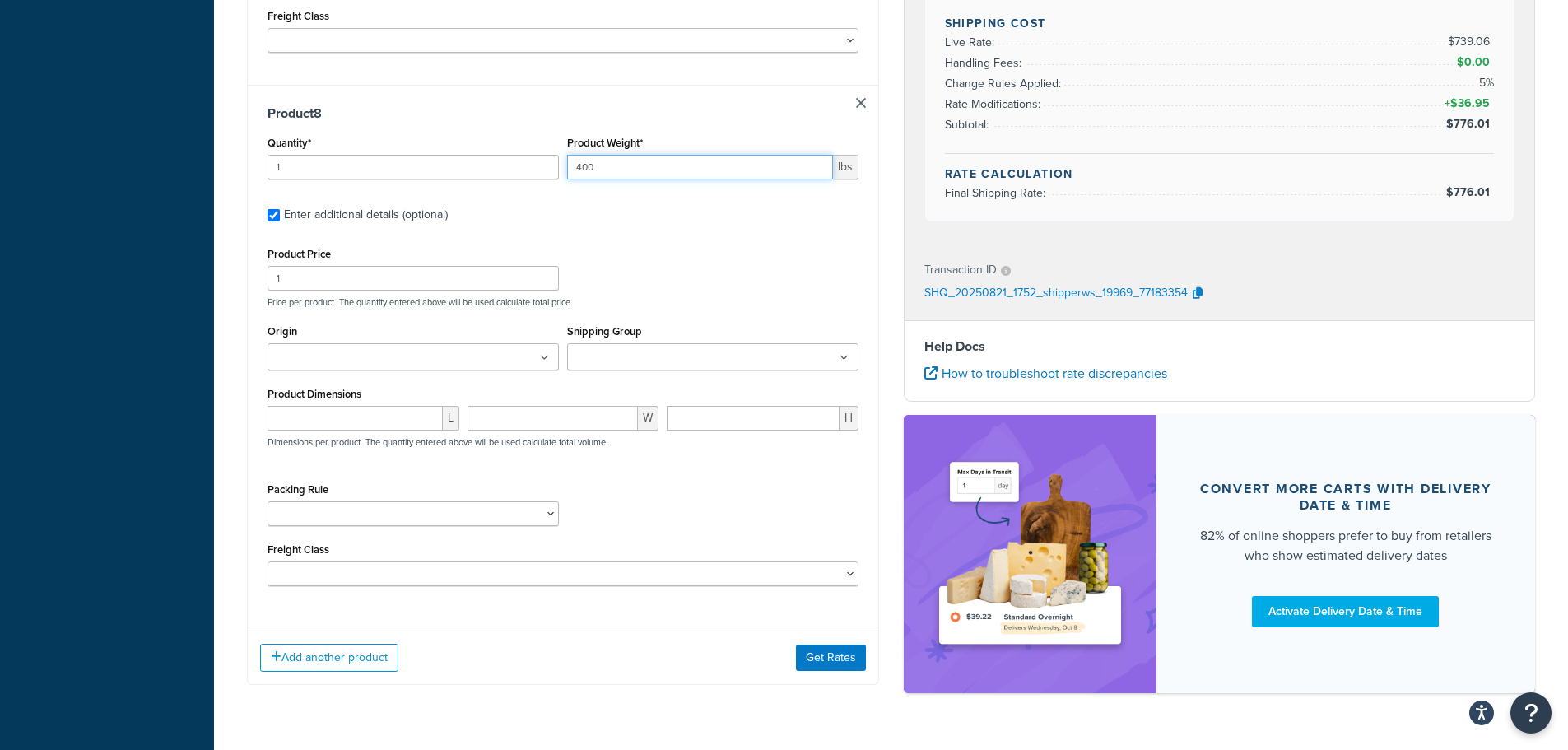
scroll to position [3970, 0]
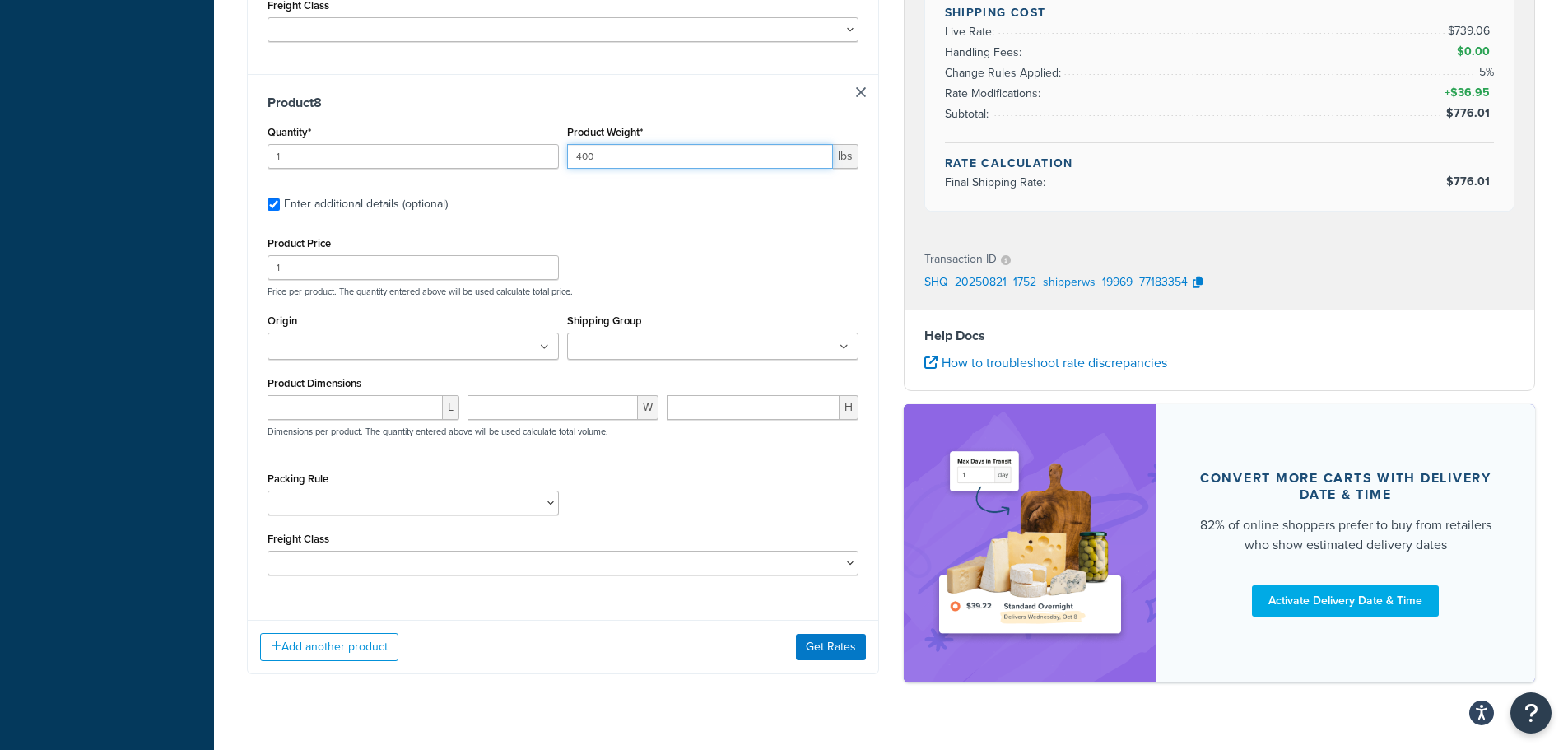
type input "400"
click at [331, 412] on input "number" at bounding box center [354, 407] width 175 height 25
type input "48"
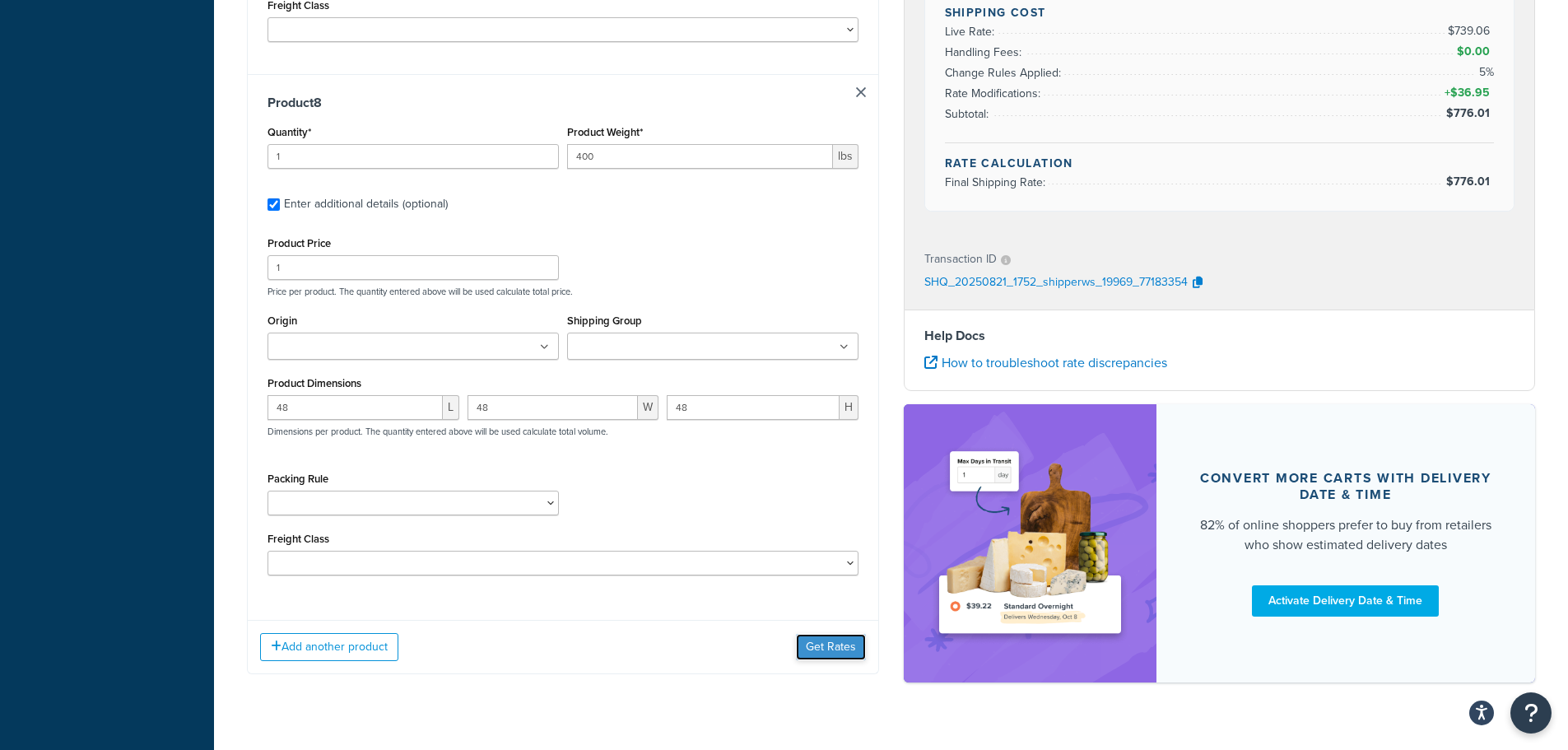
click at [820, 644] on button "Get Rates" at bounding box center [830, 647] width 70 height 26
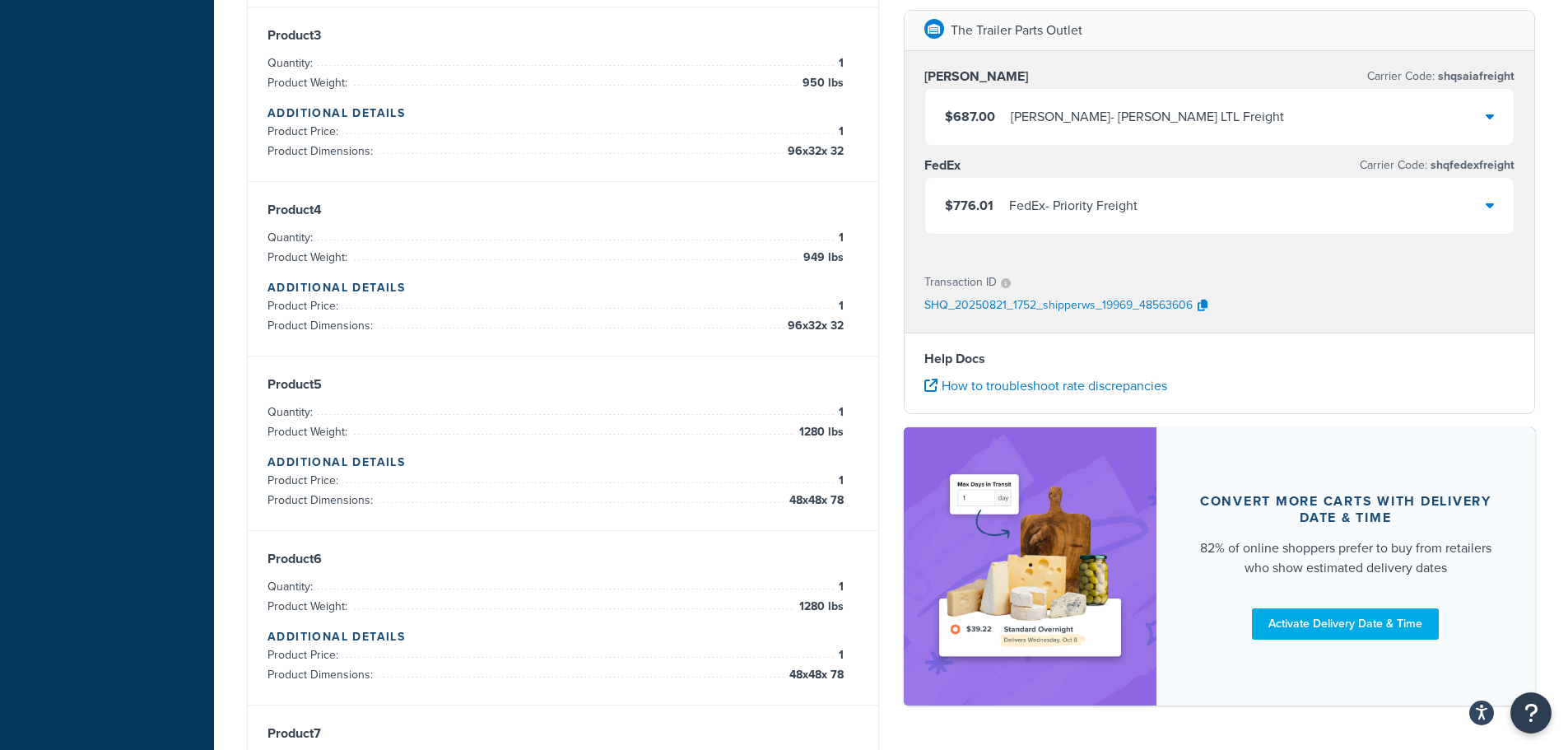
scroll to position [1073, 0]
